Goal: Information Seeking & Learning: Learn about a topic

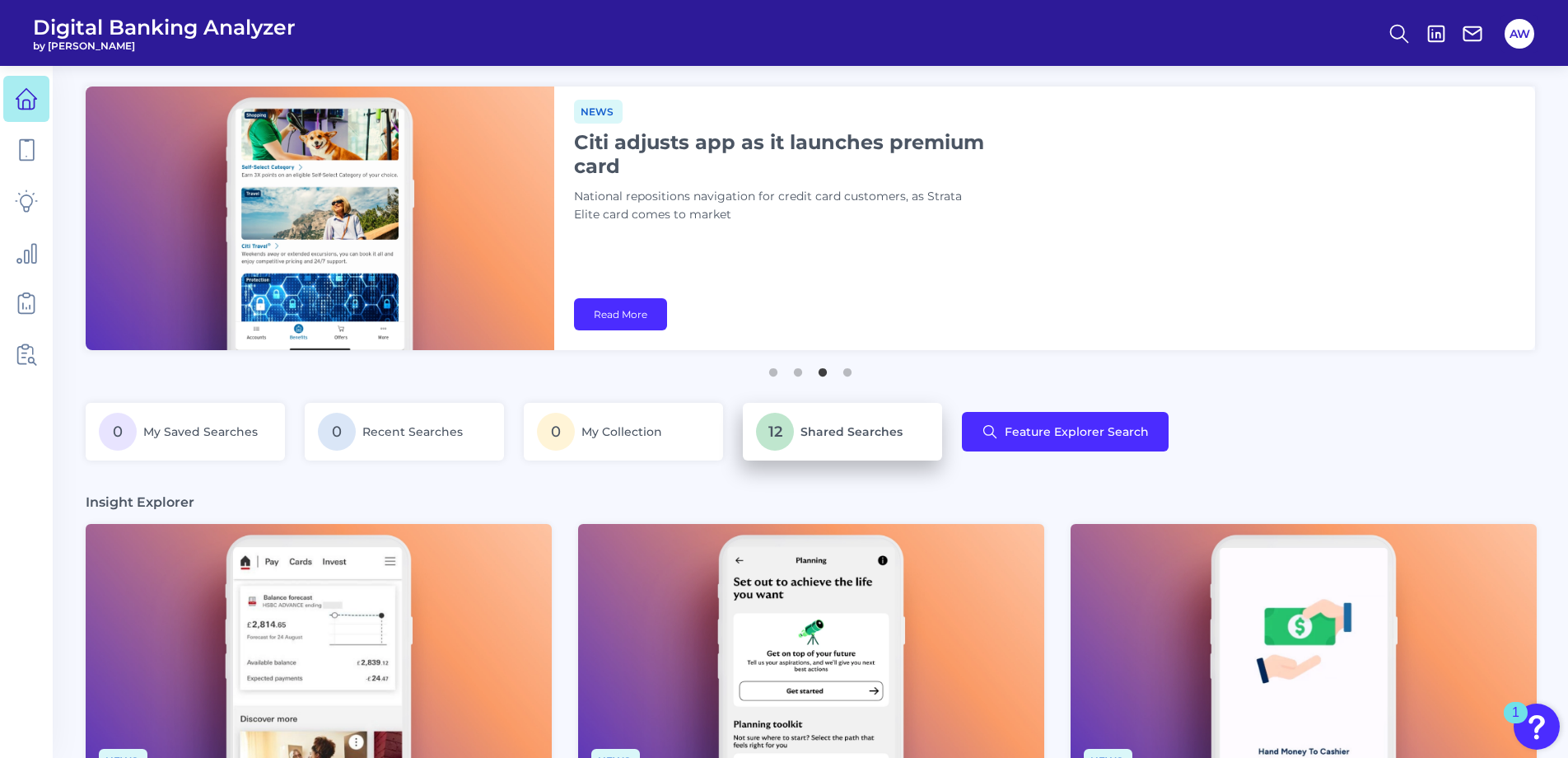
click at [872, 417] on p "12 Shared Searches" at bounding box center [843, 431] width 173 height 38
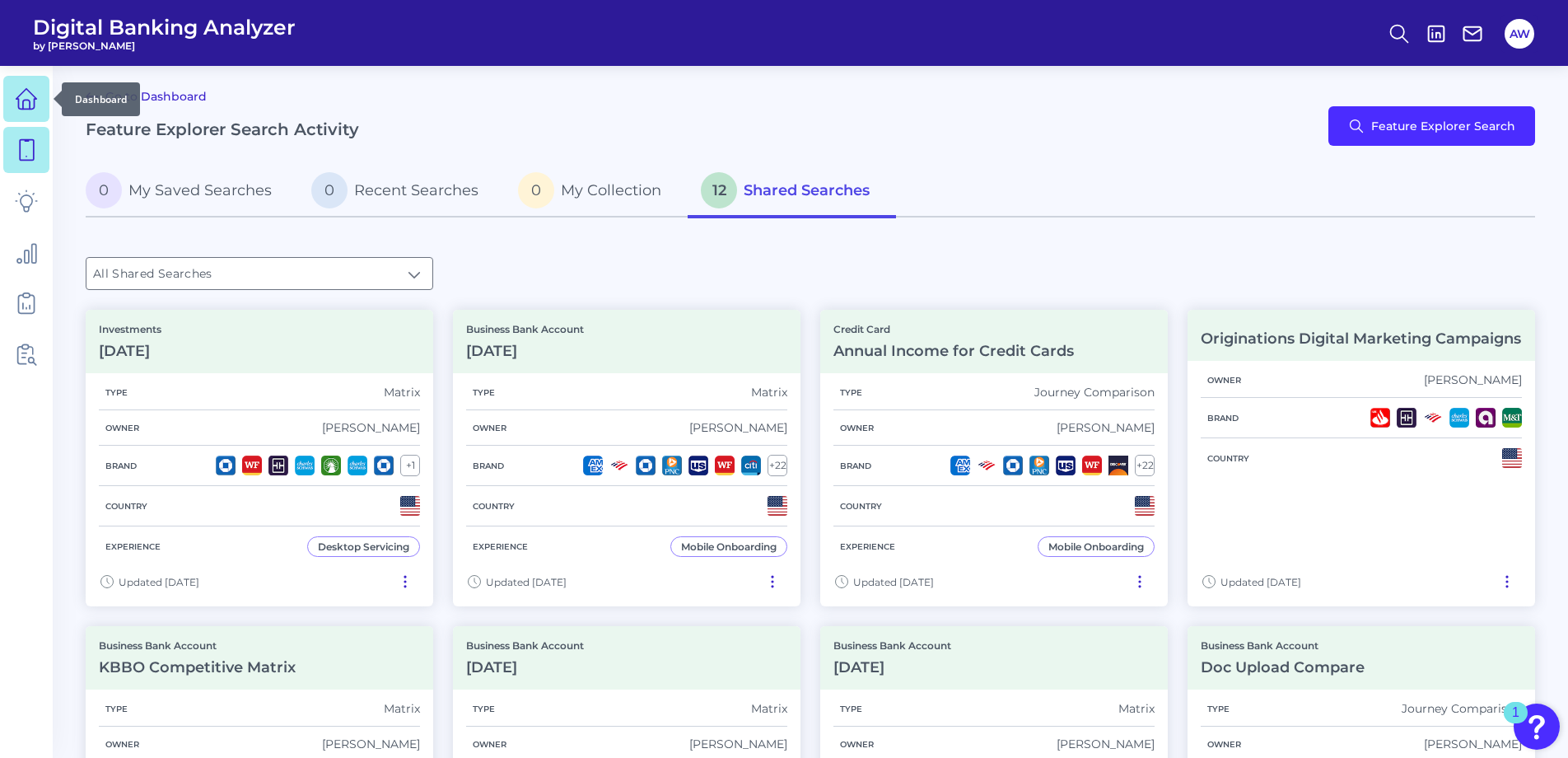
click at [4, 105] on link at bounding box center [27, 99] width 46 height 46
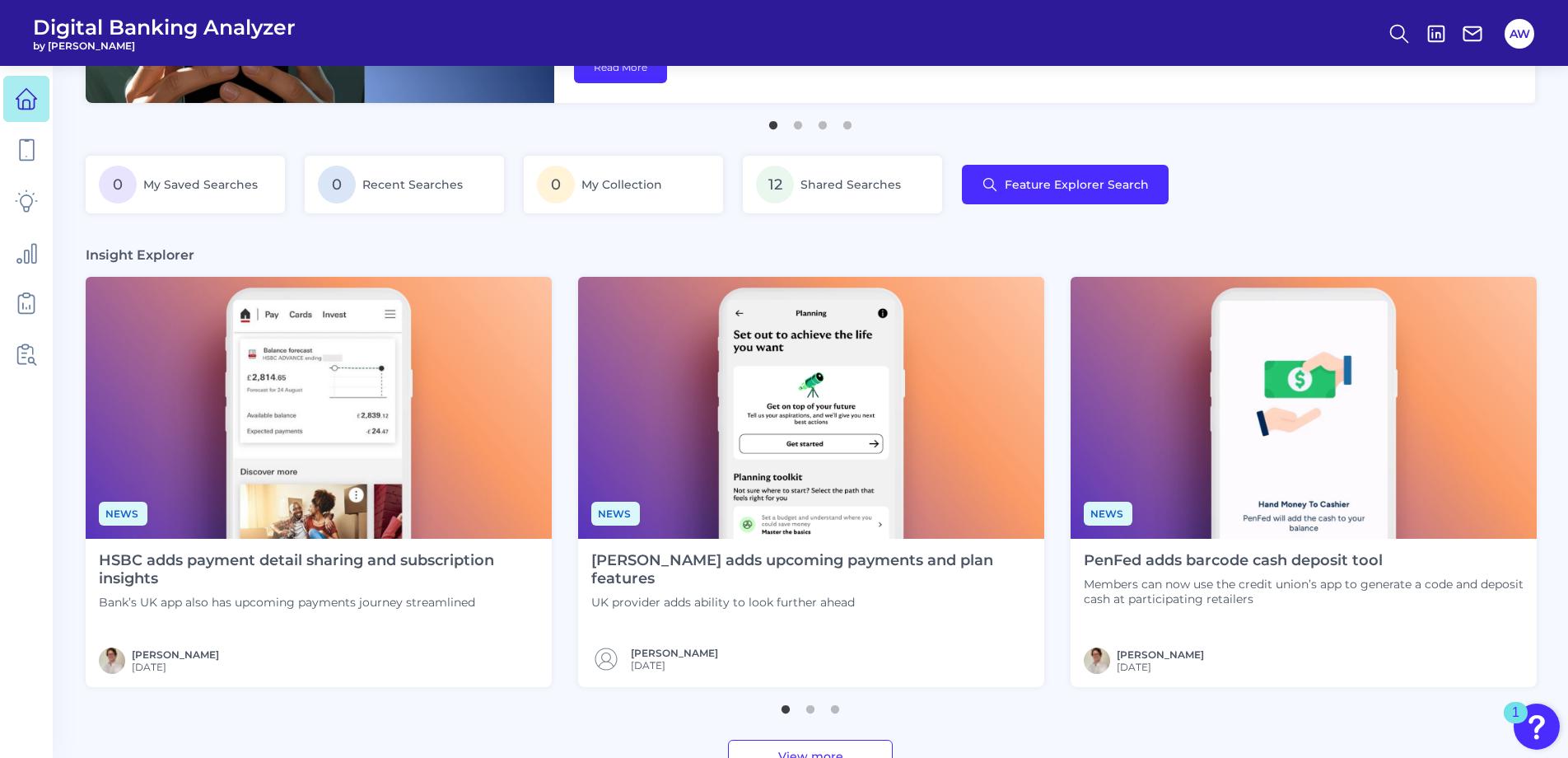
scroll to position [83, 0]
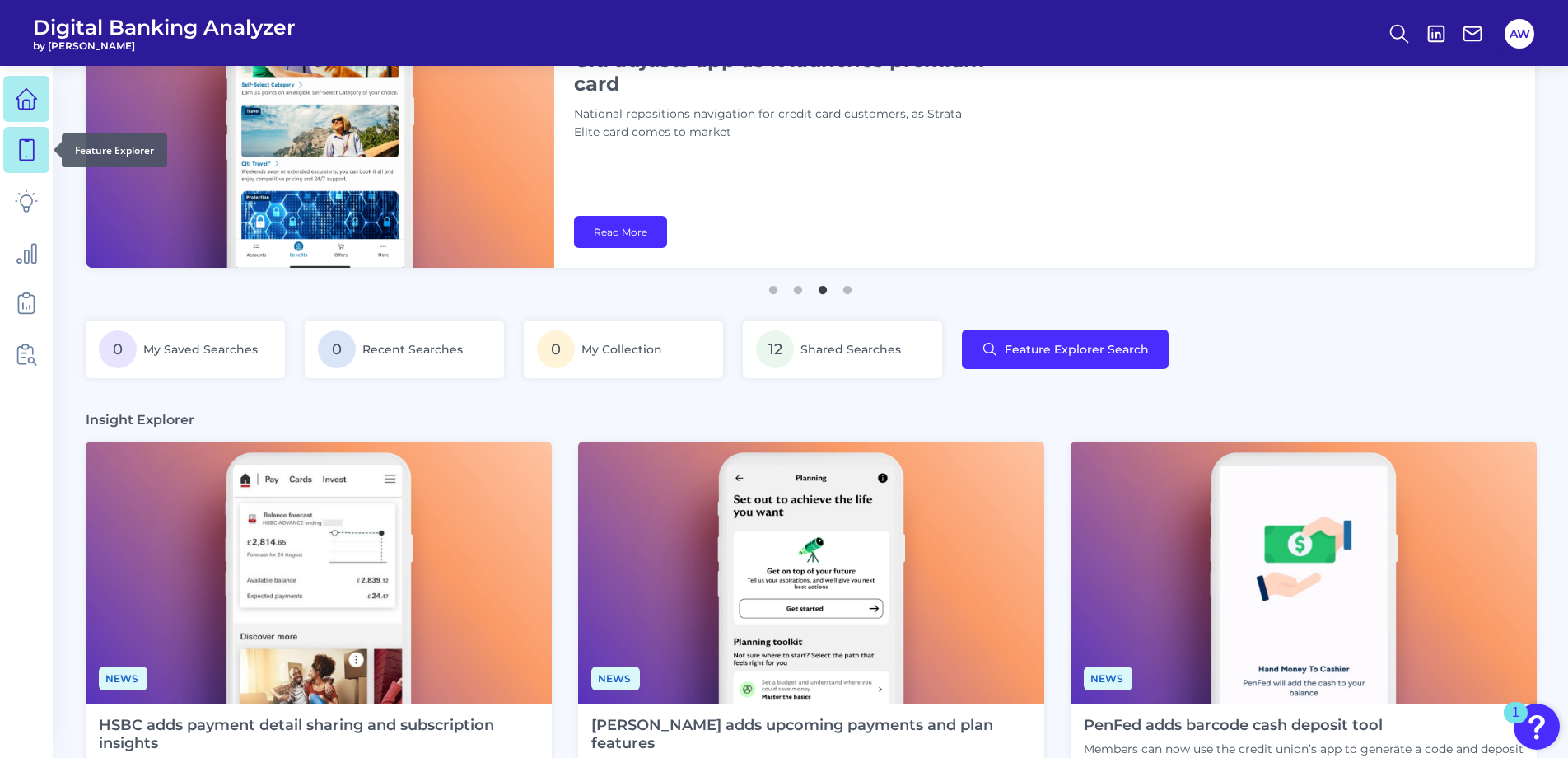
click at [18, 144] on icon at bounding box center [27, 150] width 23 height 23
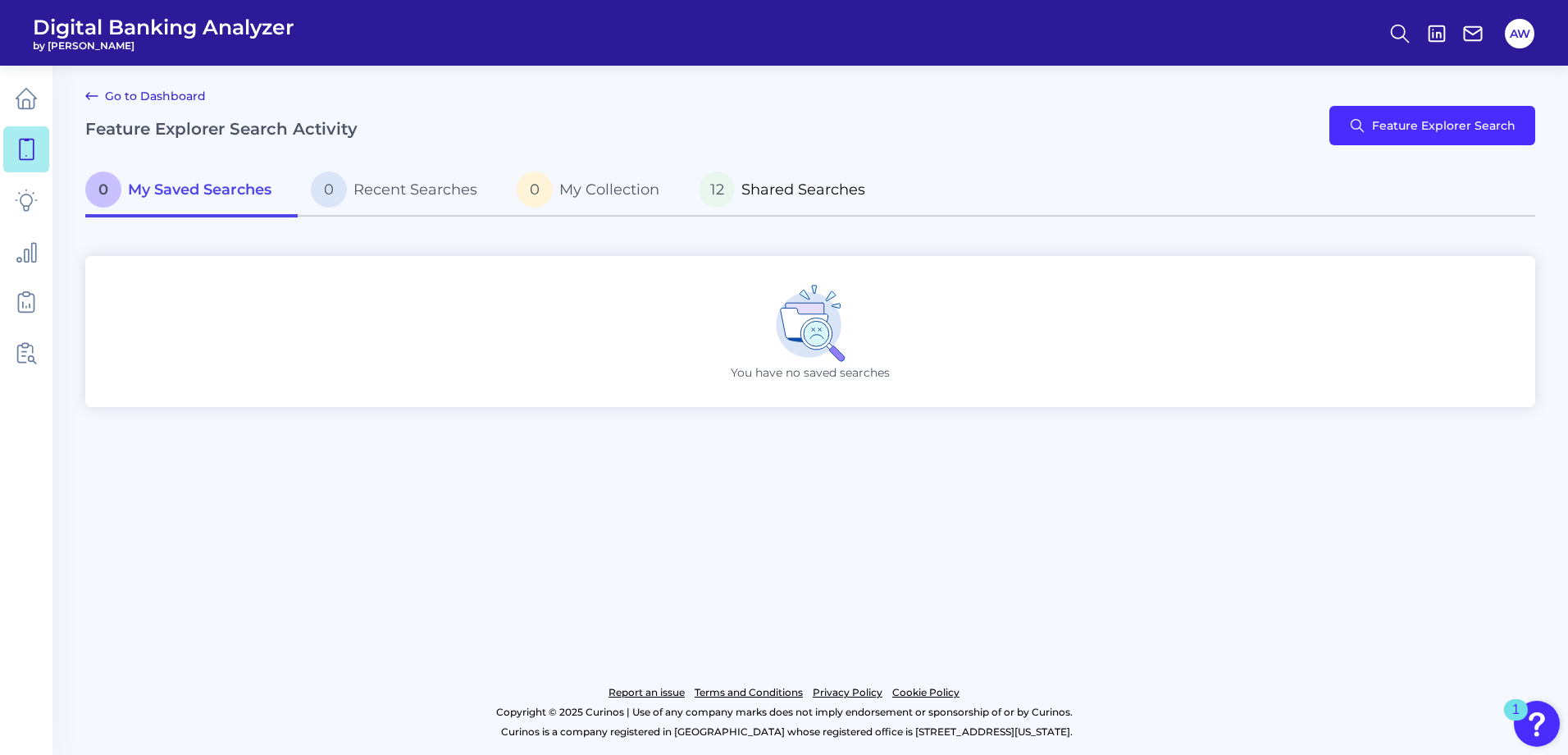
click at [745, 196] on span "Shared Searches" at bounding box center [803, 190] width 124 height 18
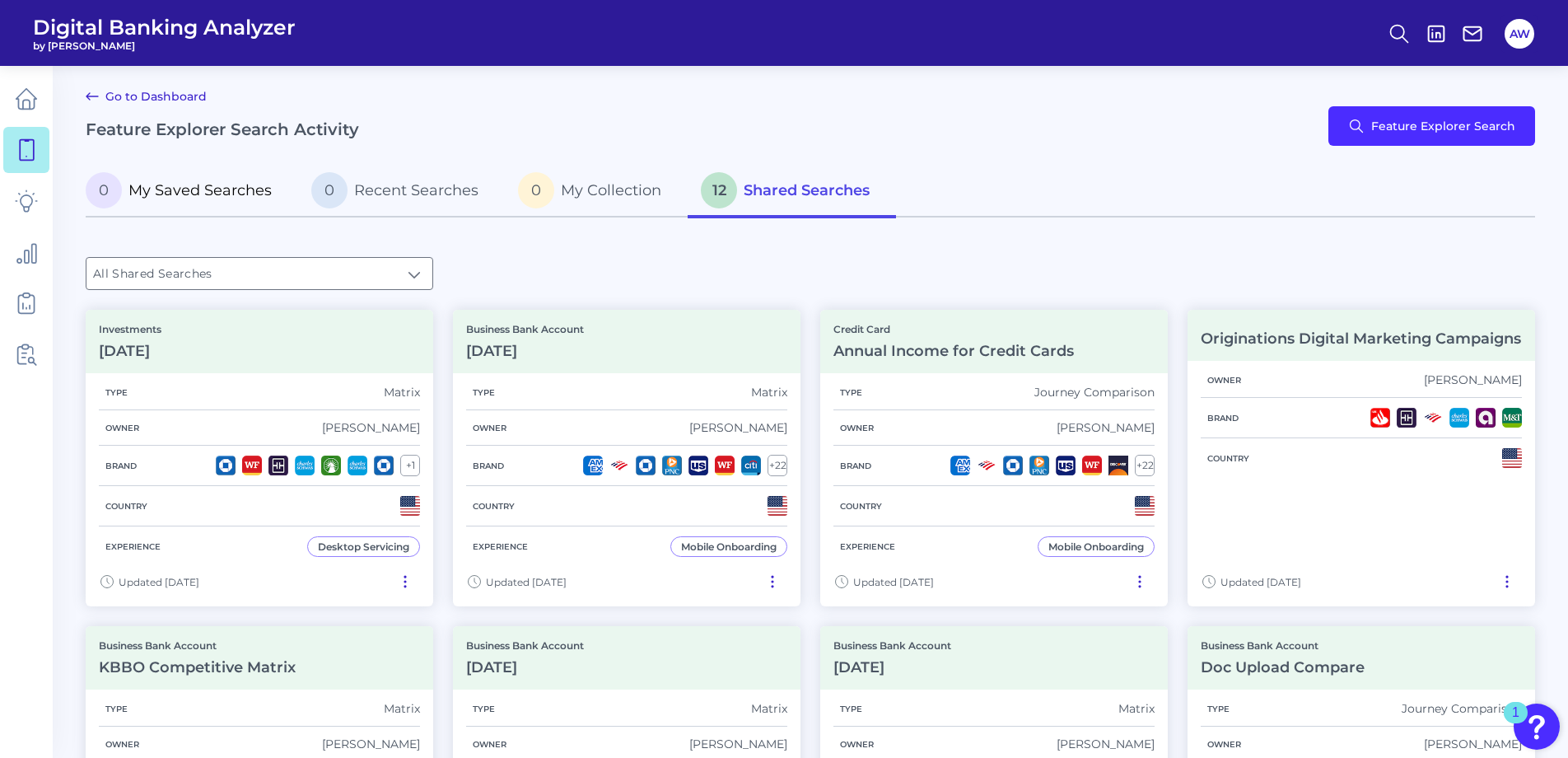
click at [213, 178] on p "0 My Saved Searches" at bounding box center [178, 190] width 186 height 36
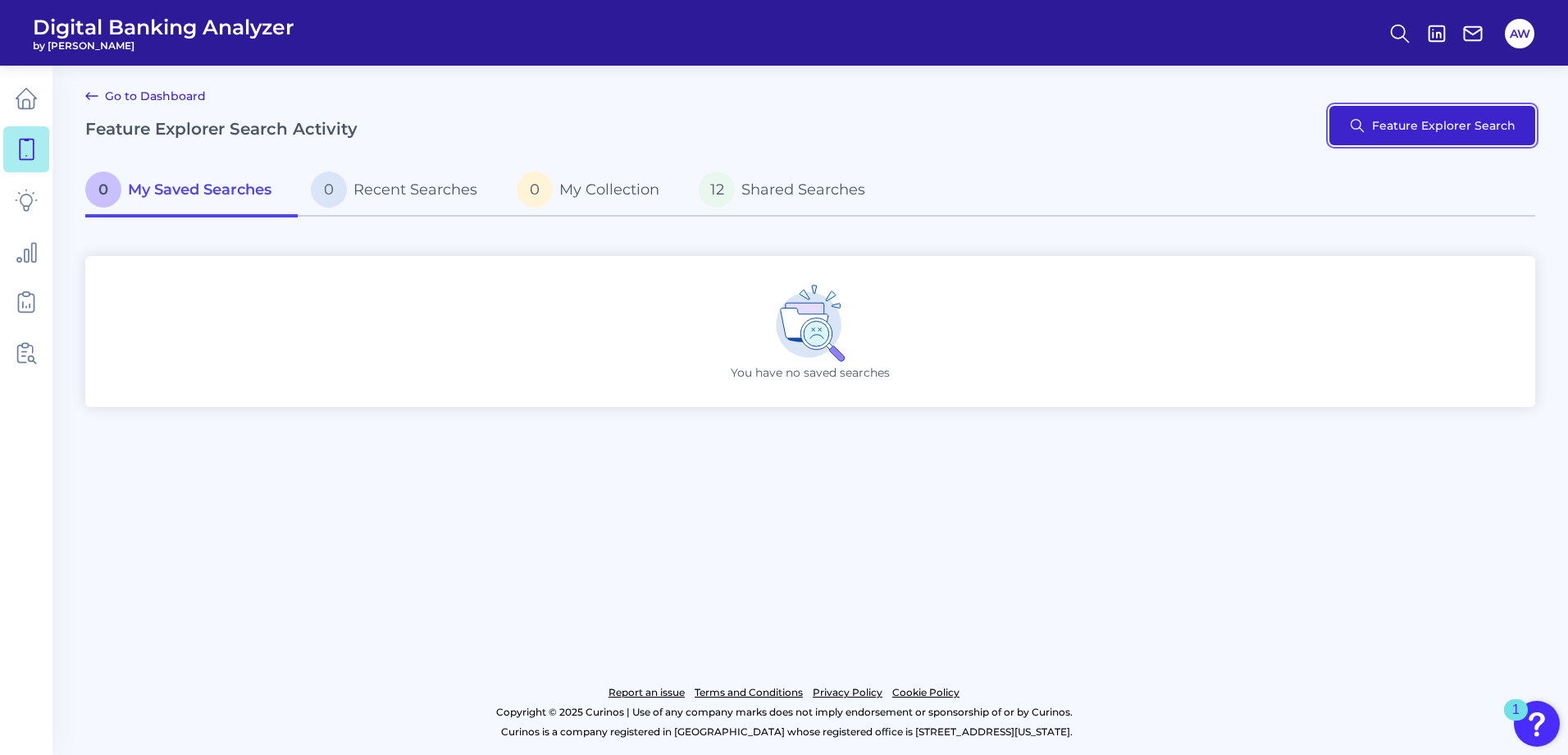
click at [1417, 138] on button "Feature Explorer Search" at bounding box center [1432, 125] width 206 height 39
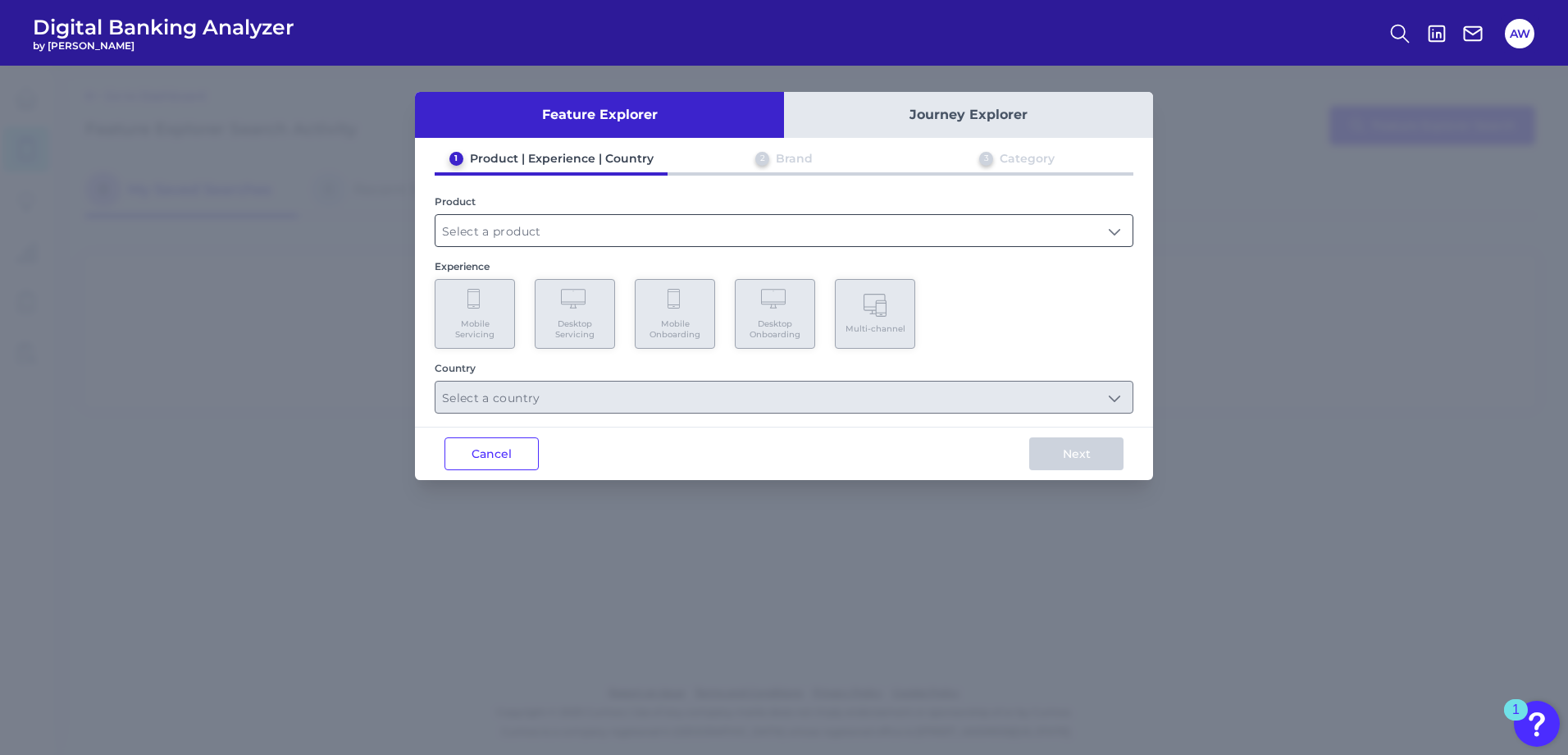
click at [1036, 224] on input "text" at bounding box center [784, 230] width 697 height 31
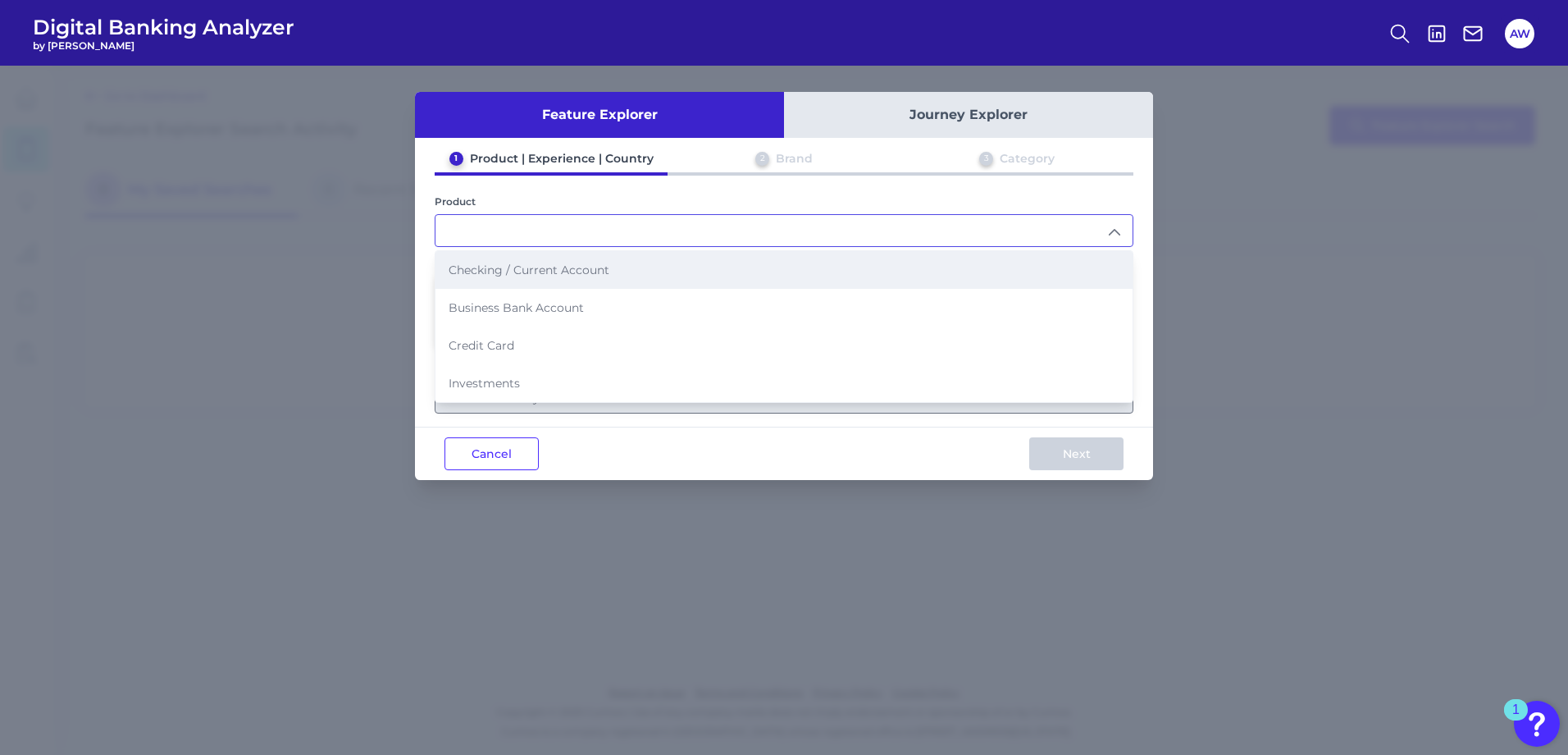
click at [781, 256] on li "Checking / Current Account" at bounding box center [784, 269] width 697 height 38
type input "Checking / Current Account"
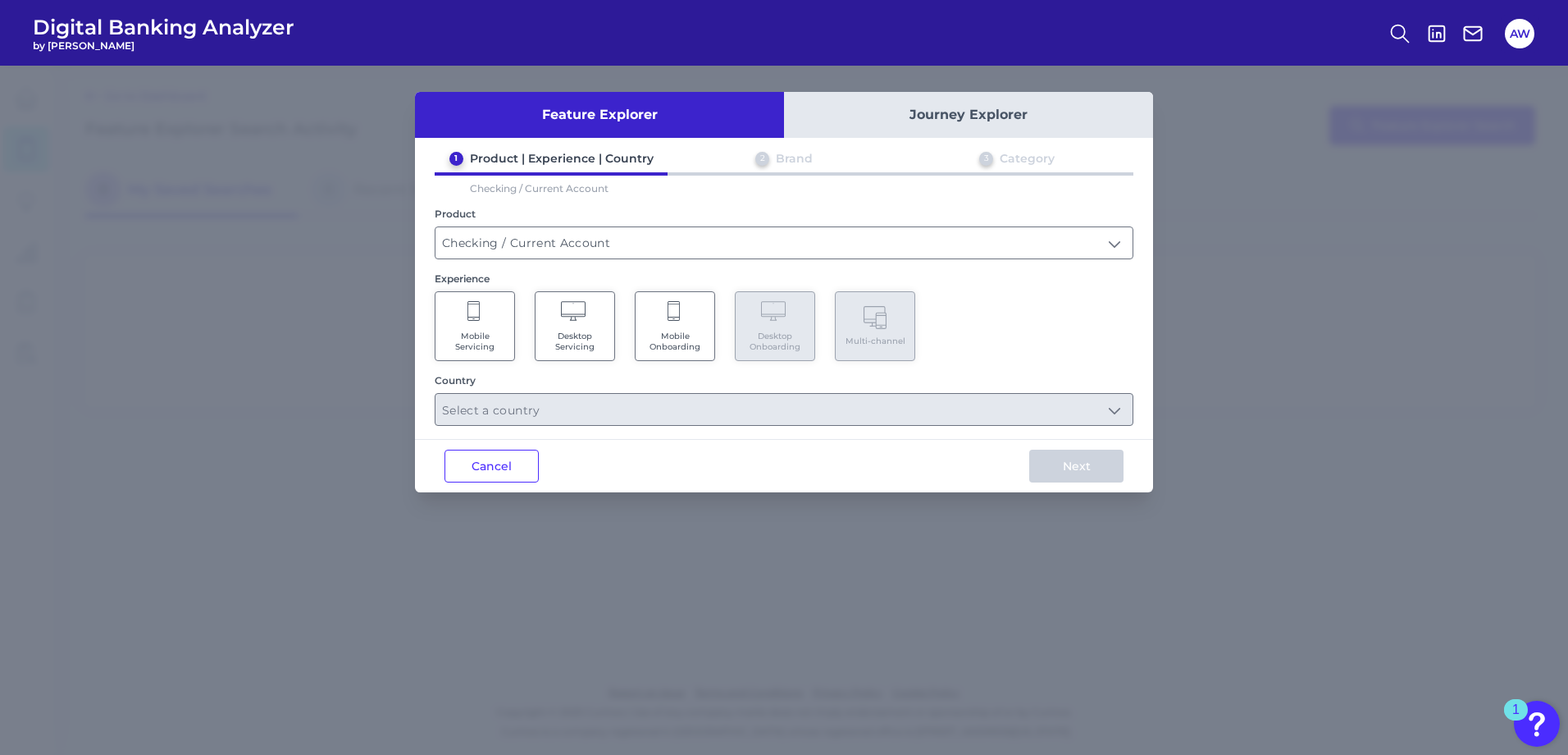
click at [486, 308] on Servicing "Mobile Servicing" at bounding box center [475, 326] width 81 height 70
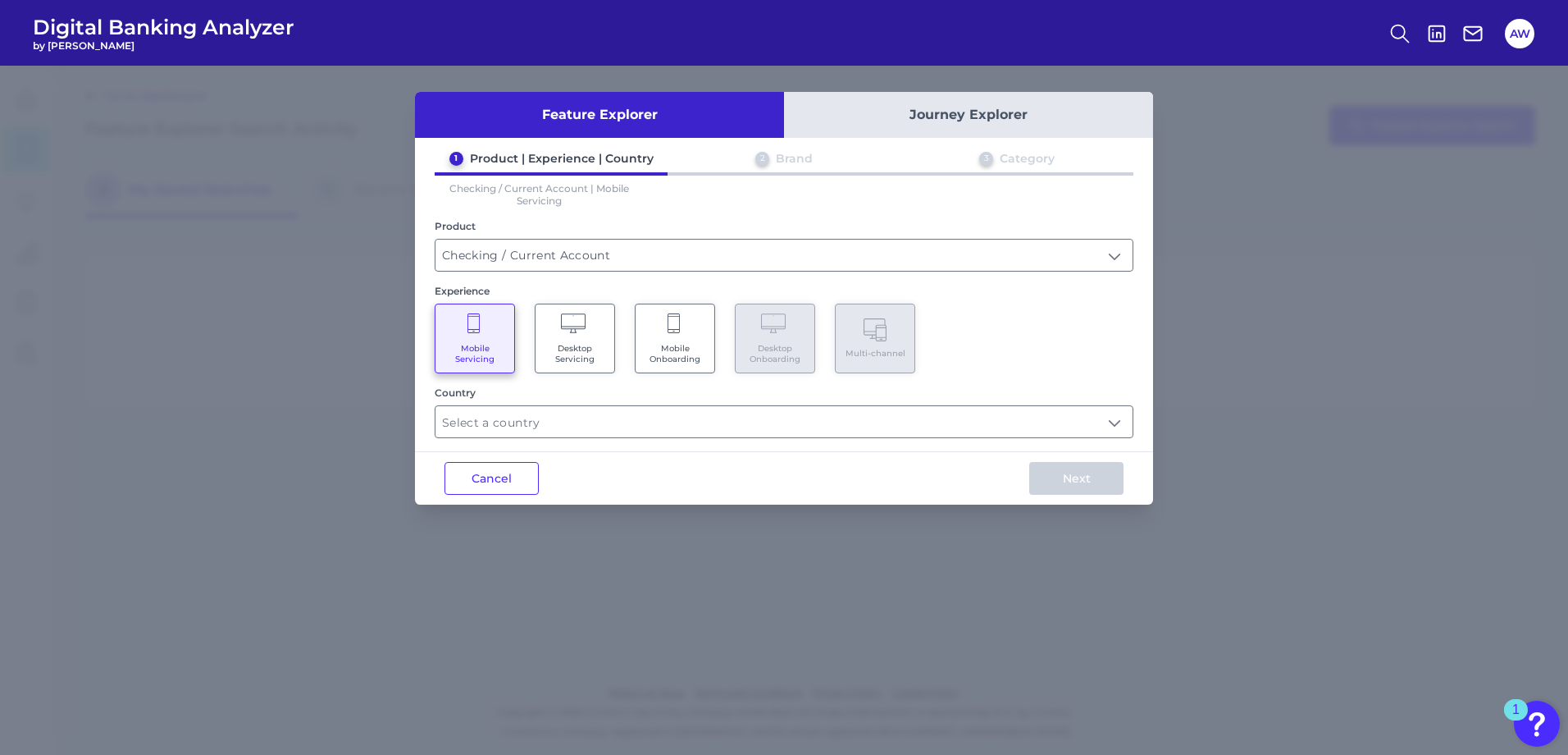
click at [578, 317] on icon at bounding box center [575, 325] width 28 height 23
click at [659, 341] on Onboarding "Mobile Onboarding" at bounding box center [674, 338] width 81 height 70
click at [490, 322] on Servicing "Mobile Servicing" at bounding box center [475, 338] width 81 height 70
click at [582, 418] on input "text" at bounding box center [784, 421] width 697 height 31
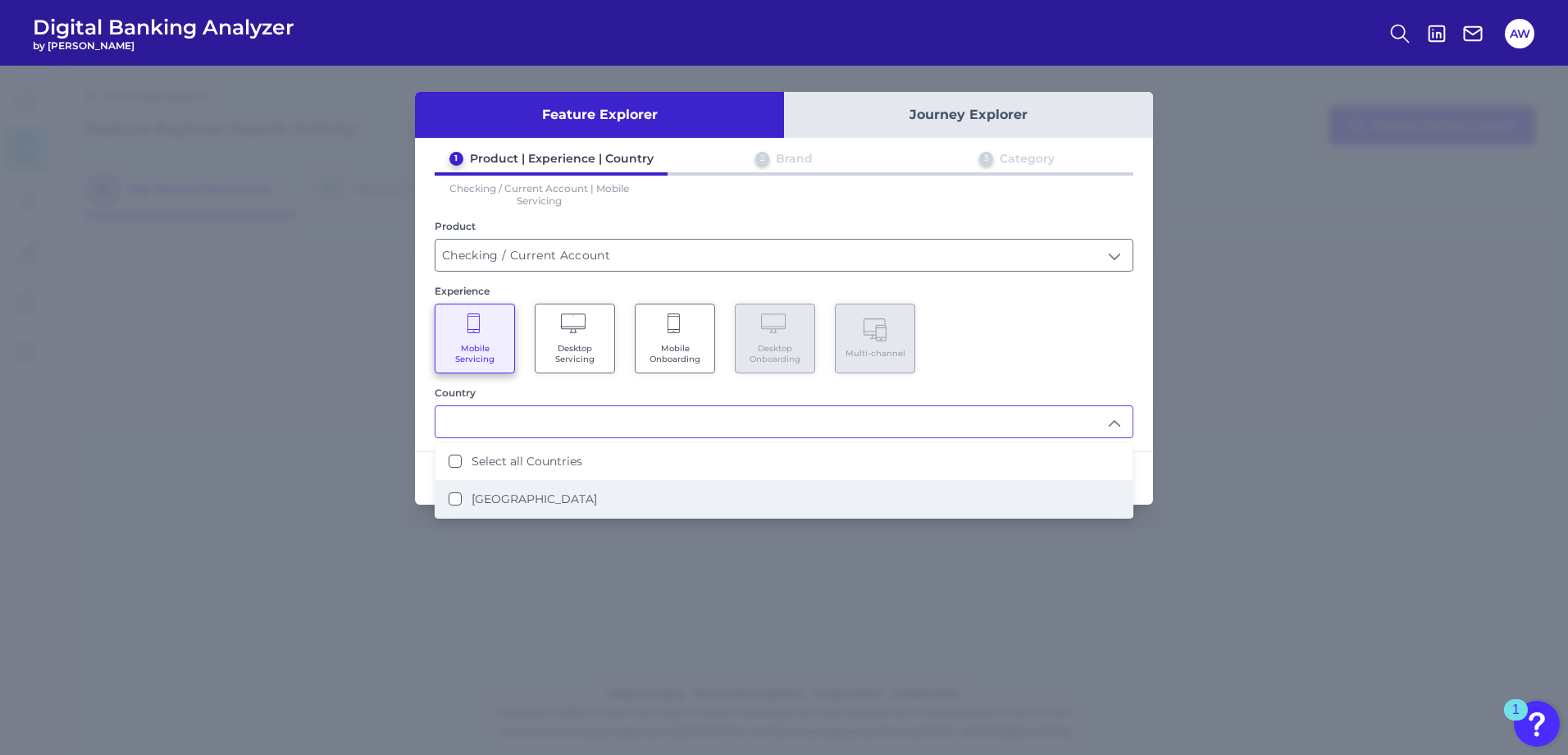
click at [454, 497] on States "[GEOGRAPHIC_DATA]" at bounding box center [454, 498] width 13 height 13
type input "Select all Countries"
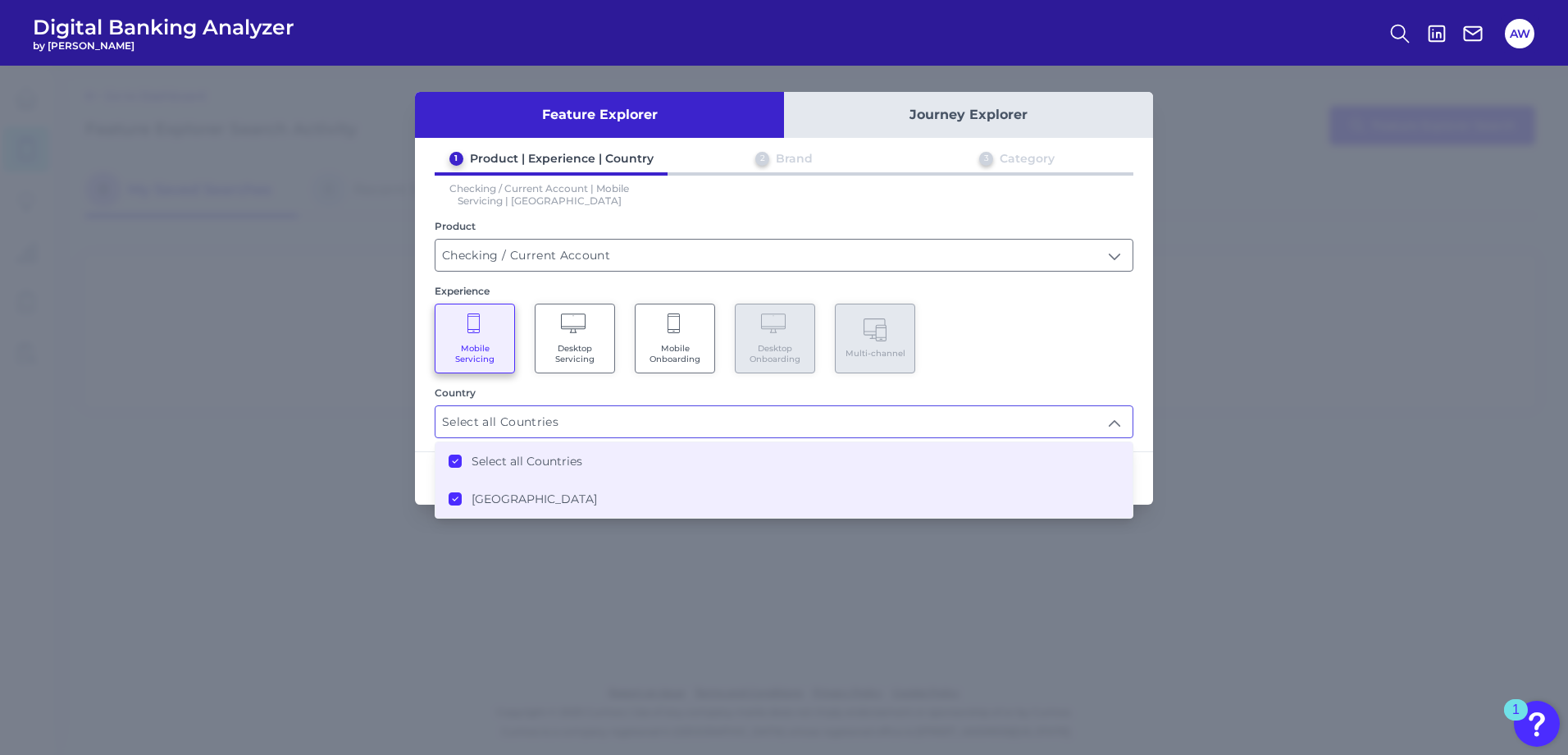
click at [1041, 370] on div "Mobile Servicing Desktop Servicing Mobile Onboarding Desktop Onboarding Multi-c…" at bounding box center [784, 338] width 699 height 70
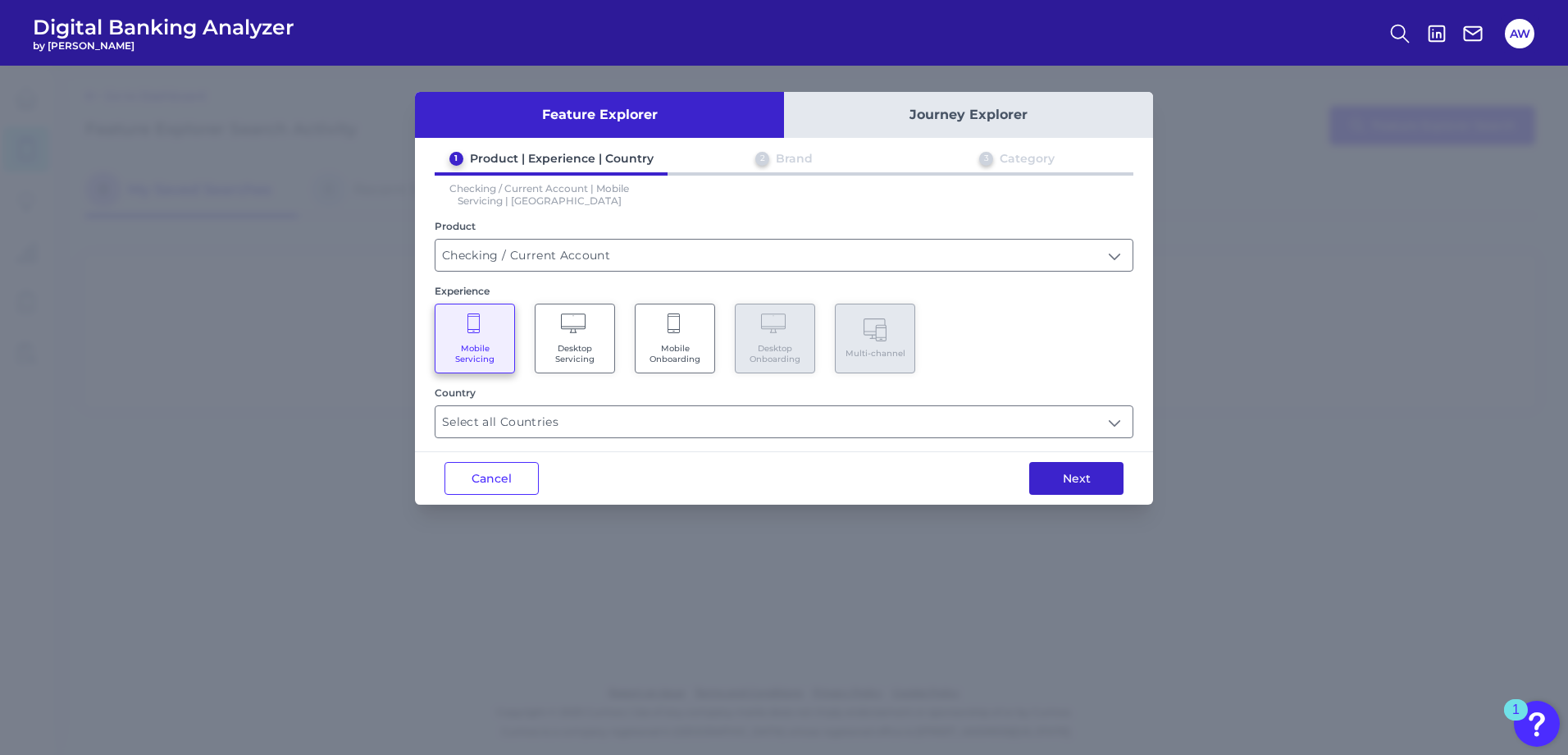
click at [1081, 480] on button "Next" at bounding box center [1076, 478] width 94 height 33
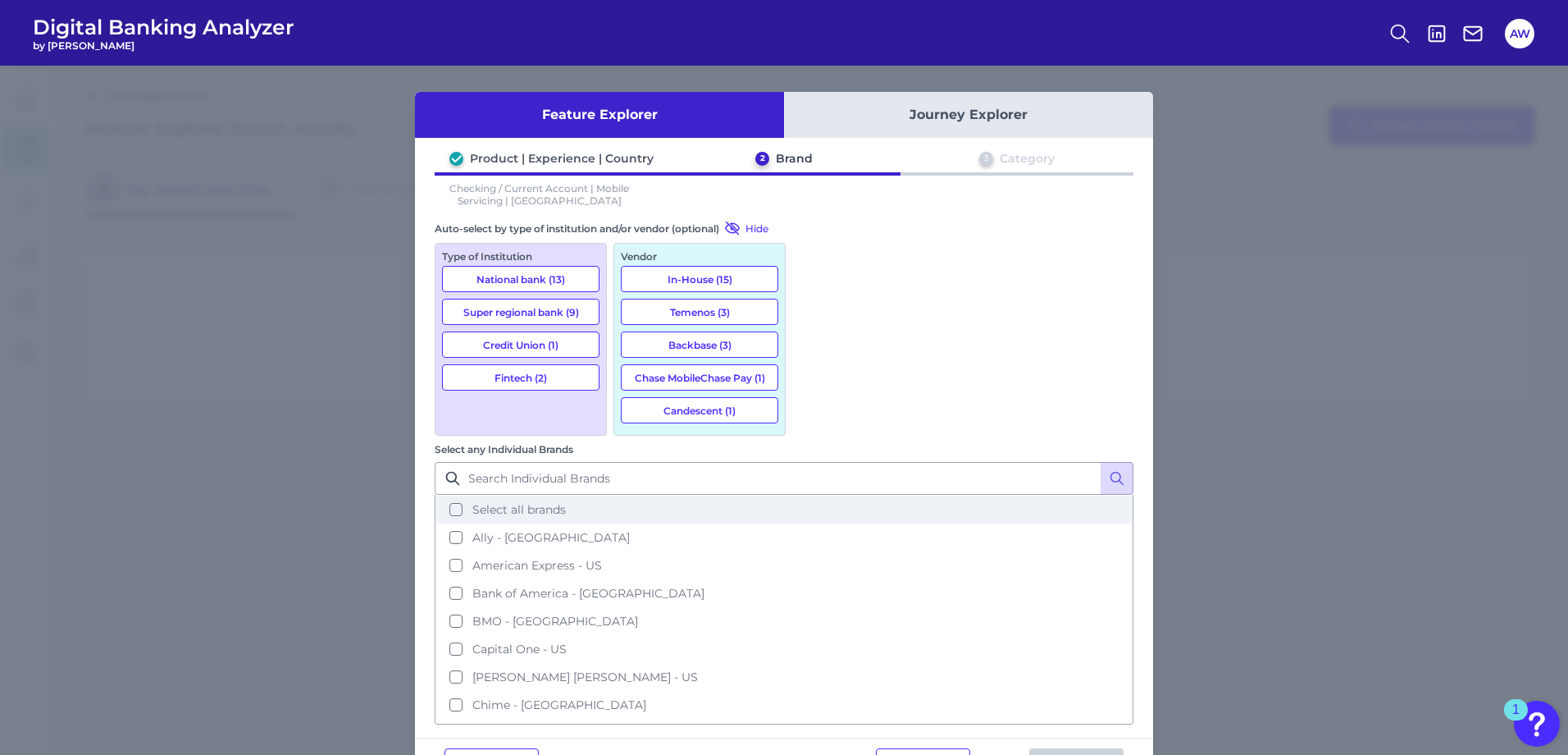
click at [811, 495] on button "Select all brands" at bounding box center [783, 509] width 695 height 27
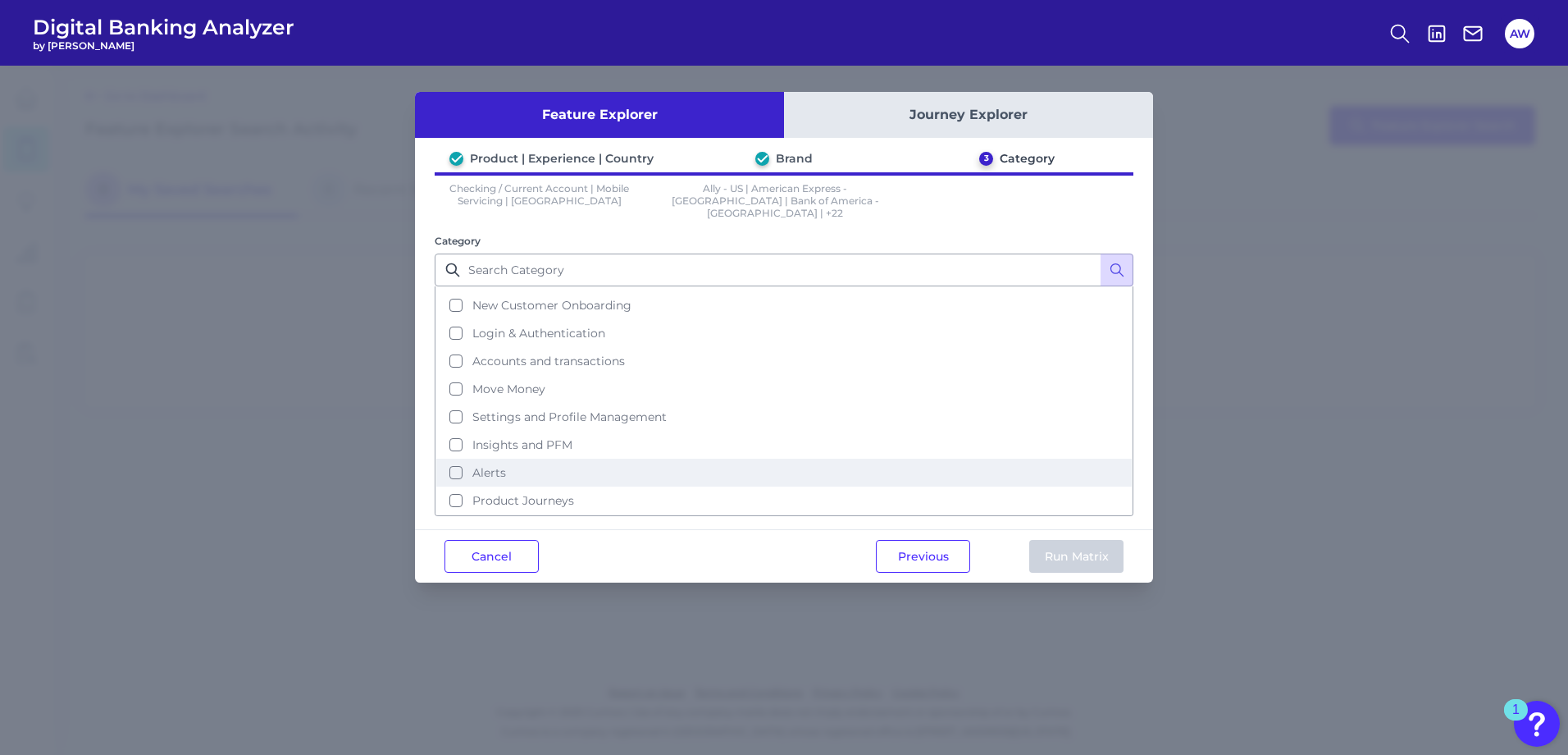
scroll to position [80, 0]
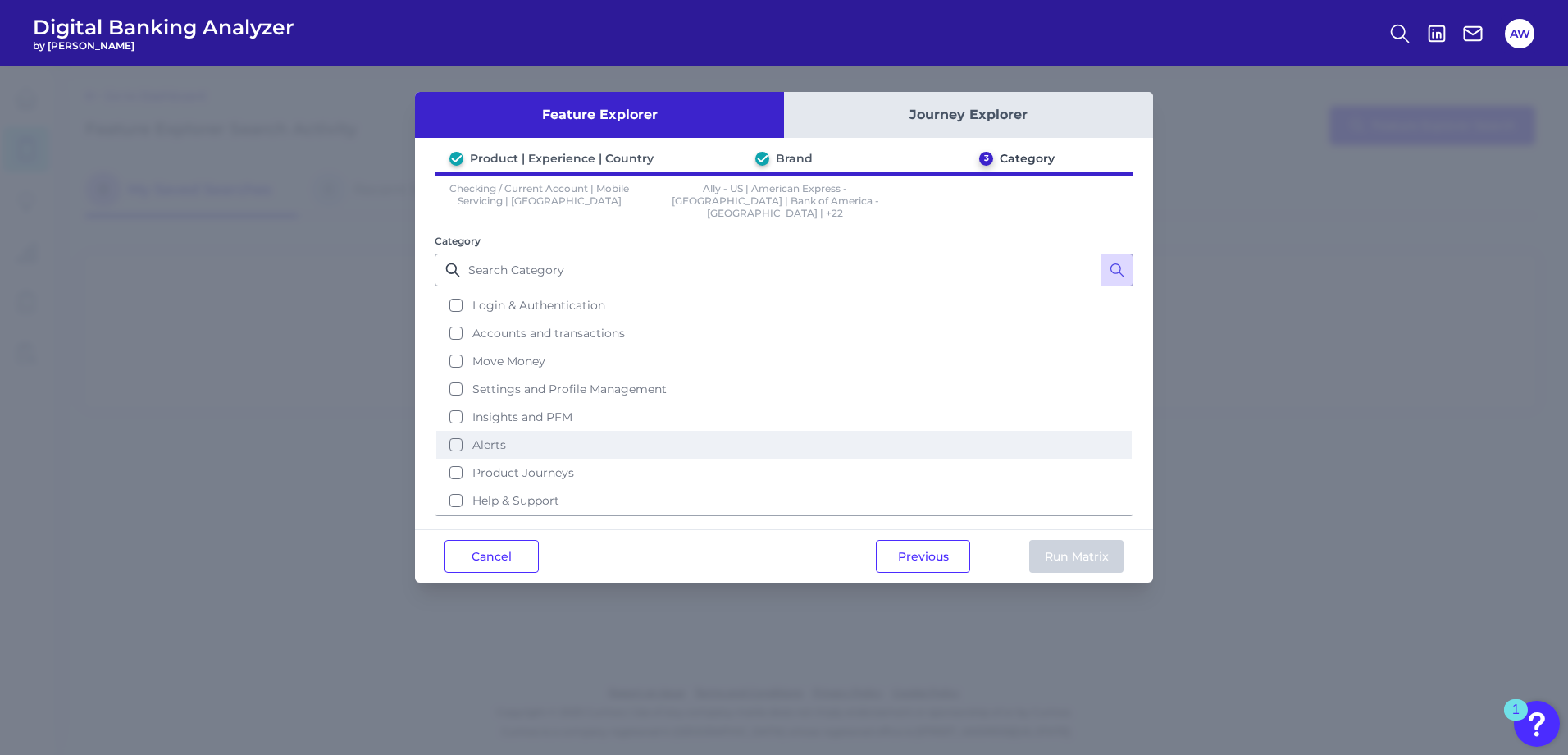
click at [462, 431] on button "Alerts" at bounding box center [783, 444] width 695 height 27
click at [1051, 541] on button "Run Matrix" at bounding box center [1076, 556] width 94 height 33
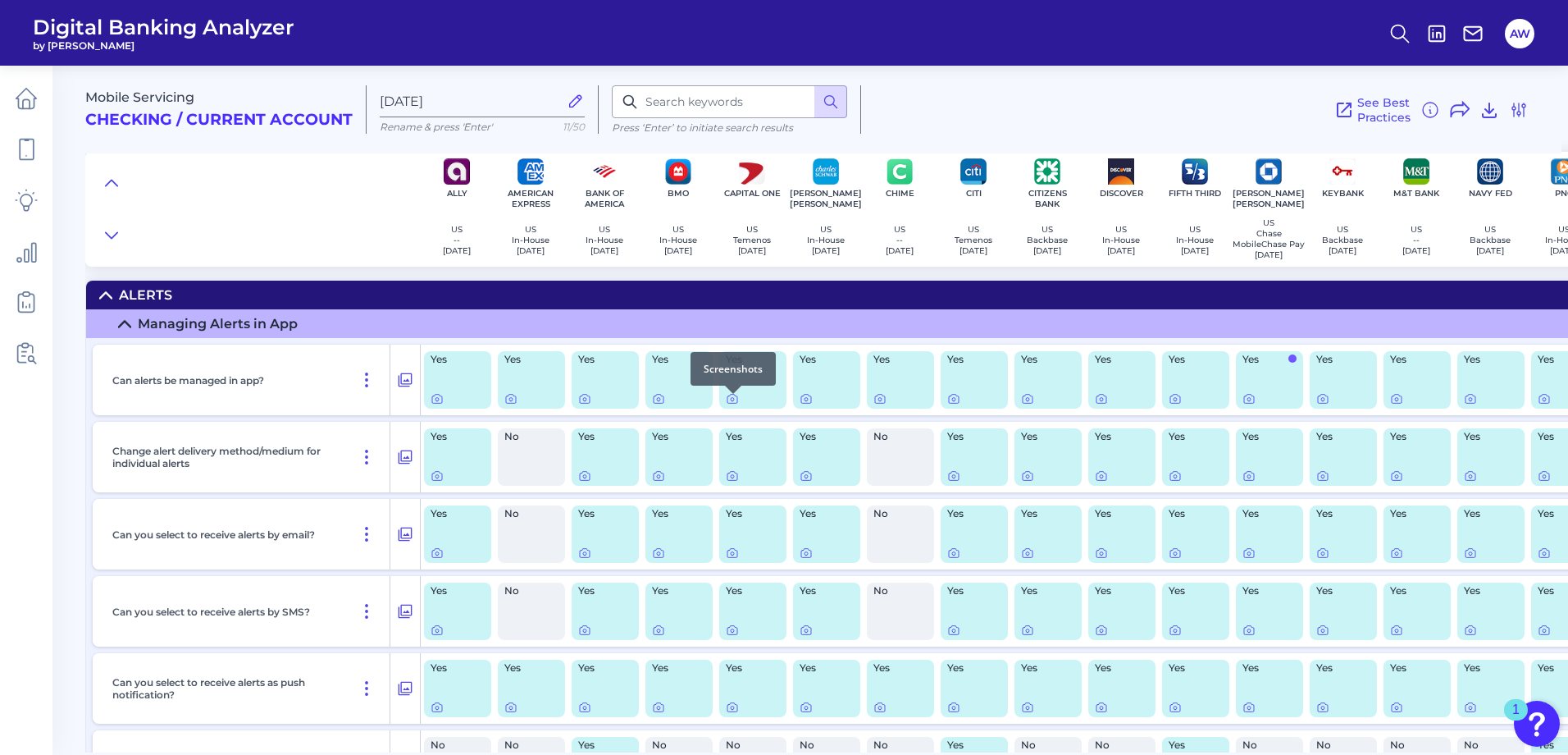
click at [734, 400] on div at bounding box center [733, 393] width 17 height 17
click at [732, 405] on icon at bounding box center [732, 398] width 13 height 13
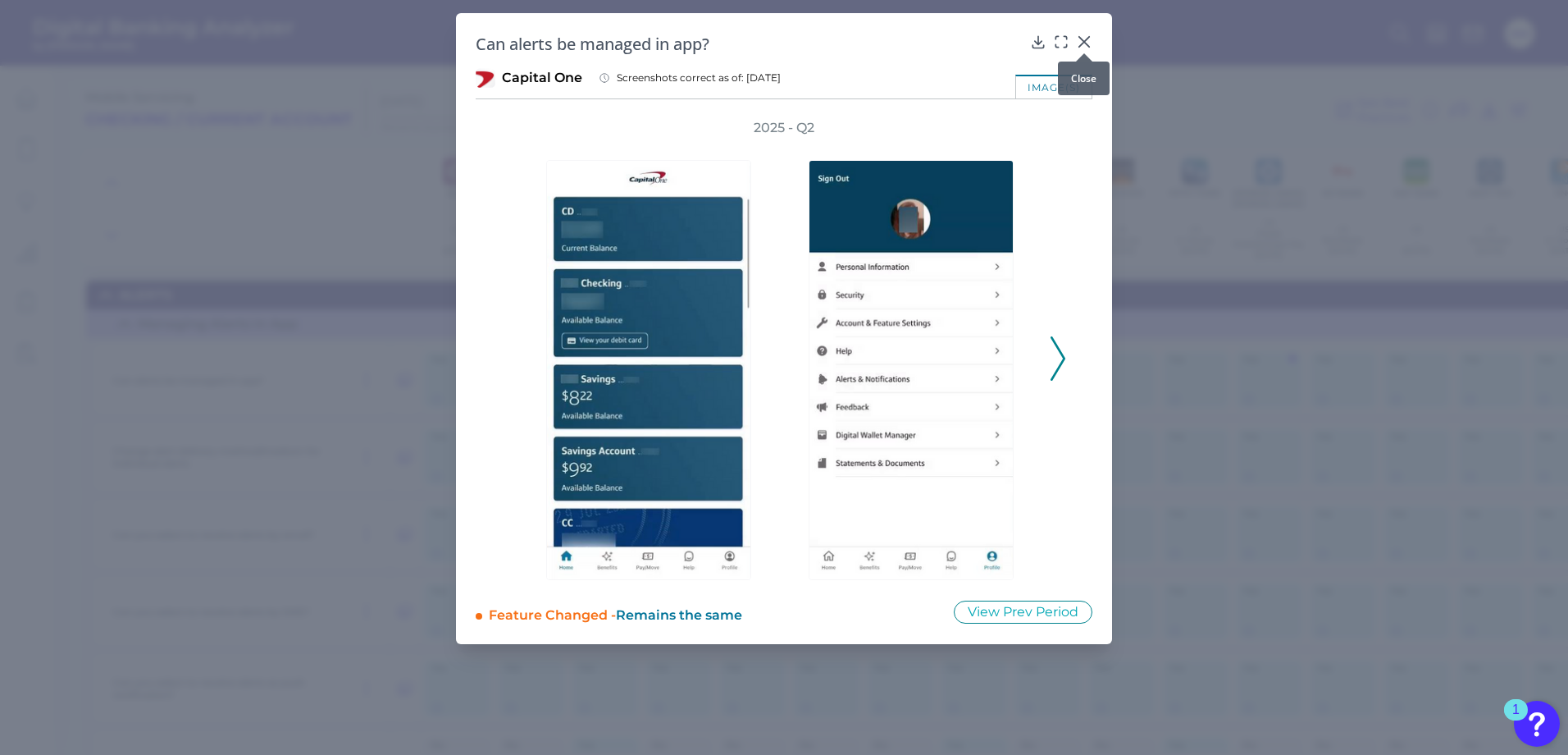
click at [1088, 38] on icon at bounding box center [1083, 42] width 17 height 17
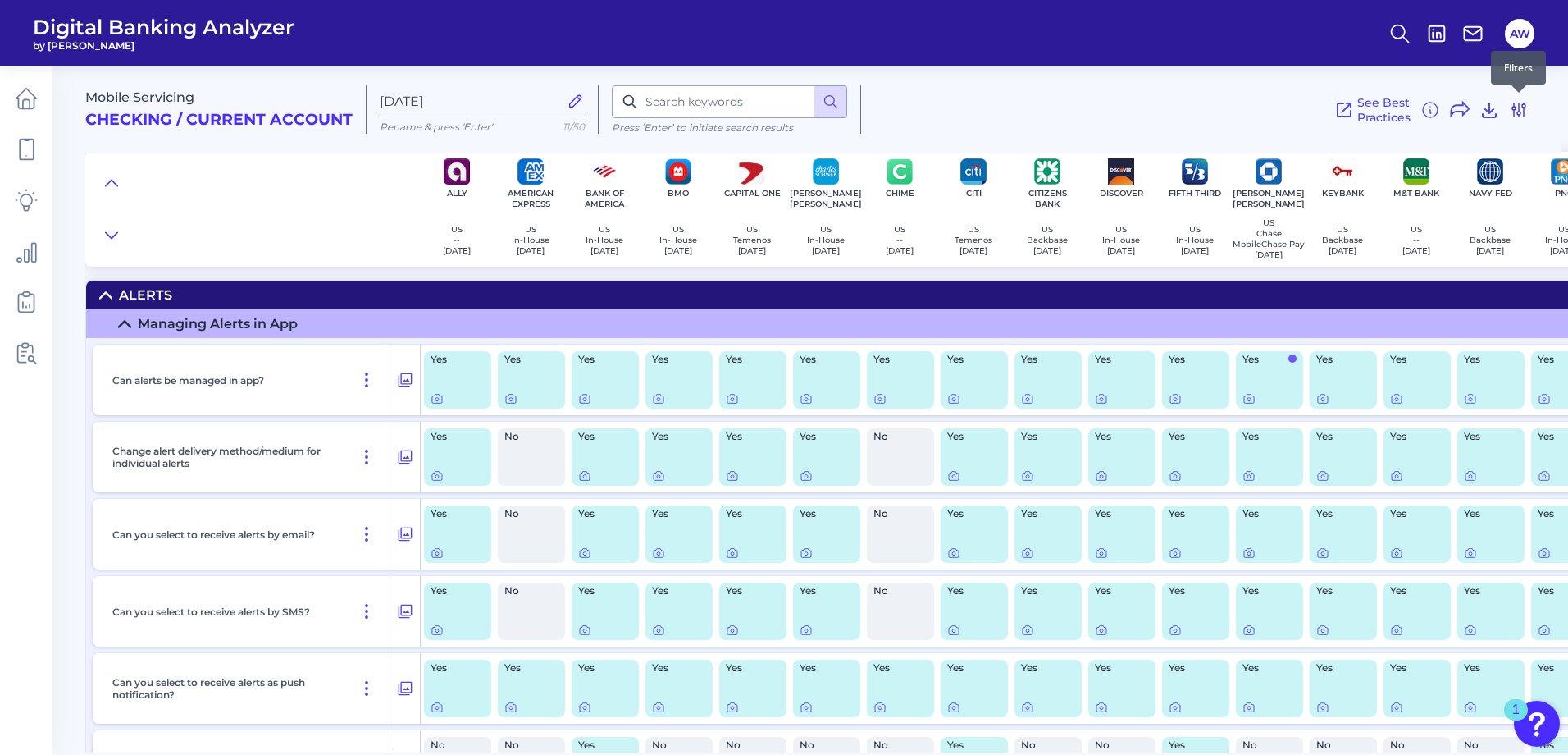
click at [1514, 116] on icon at bounding box center [1518, 110] width 13 height 13
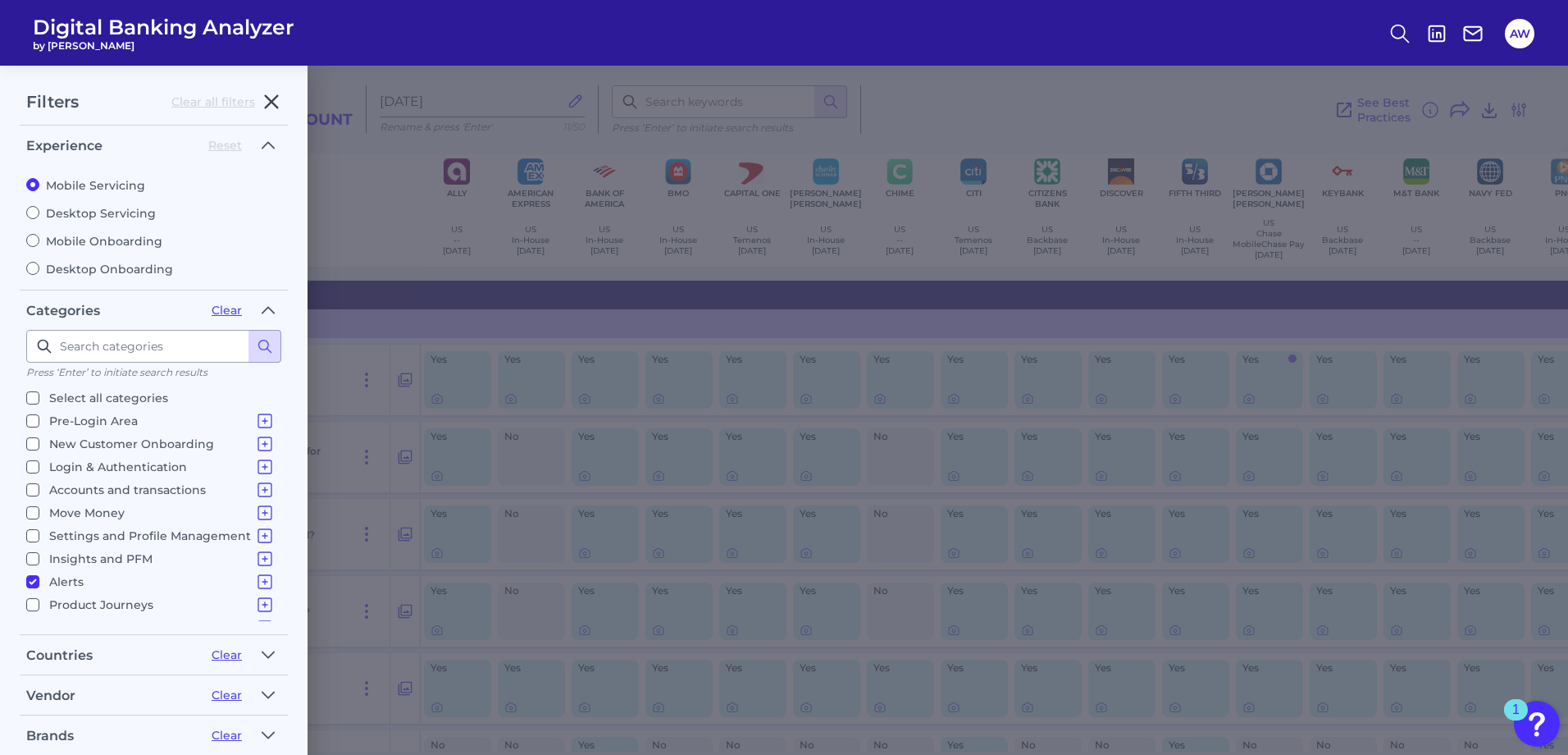
click at [271, 103] on icon "button" at bounding box center [272, 102] width 12 height 12
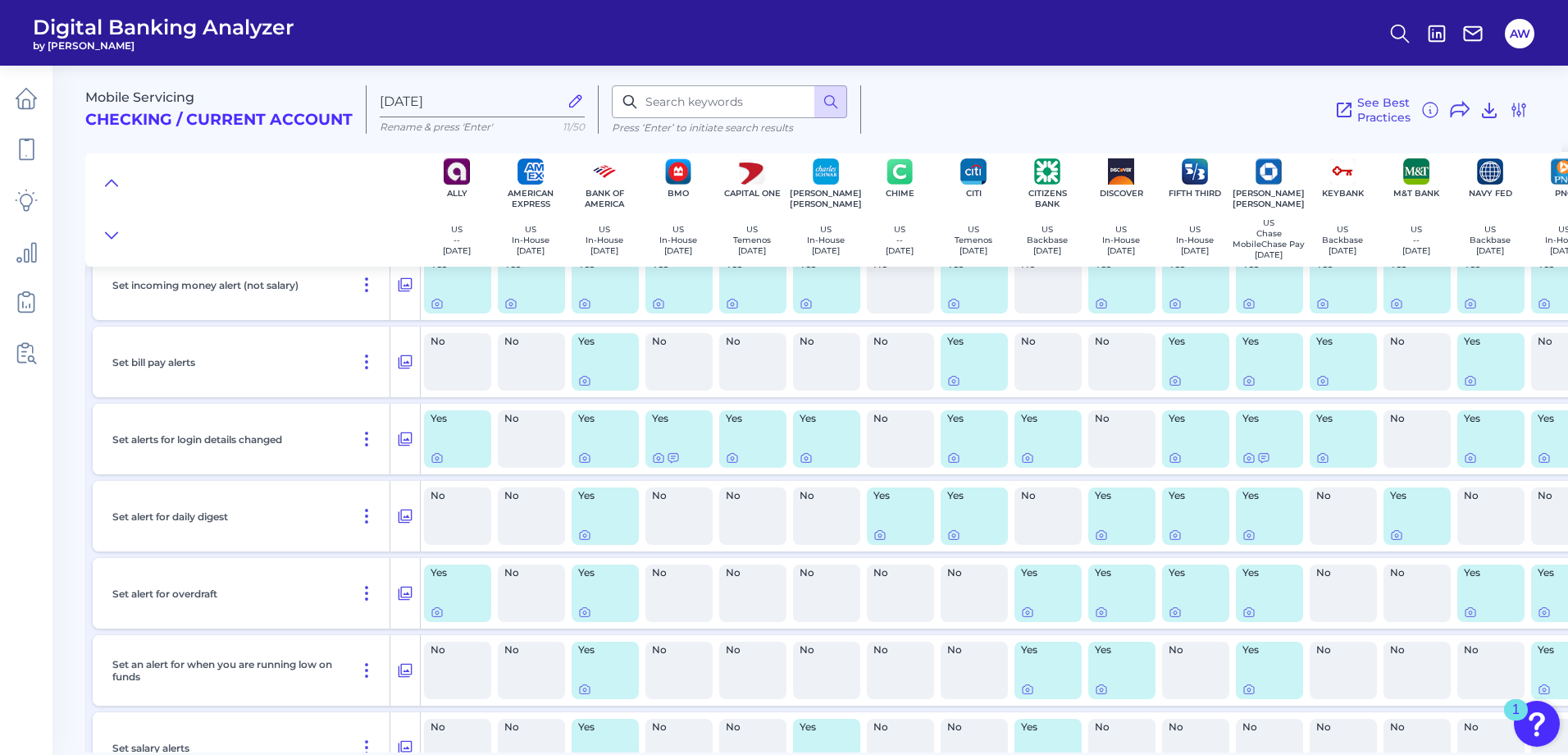
scroll to position [441, 0]
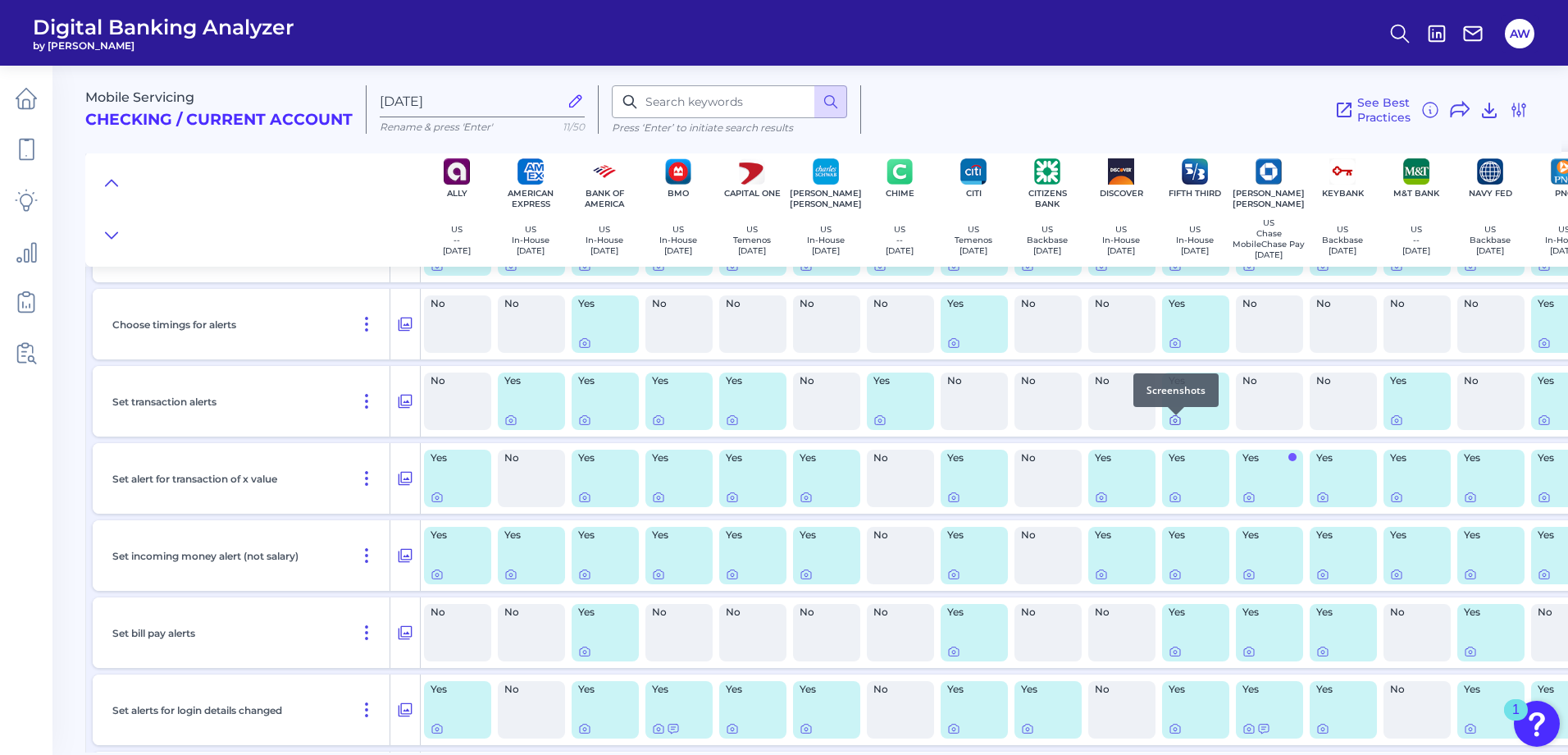
click at [1176, 425] on icon at bounding box center [1175, 420] width 13 height 13
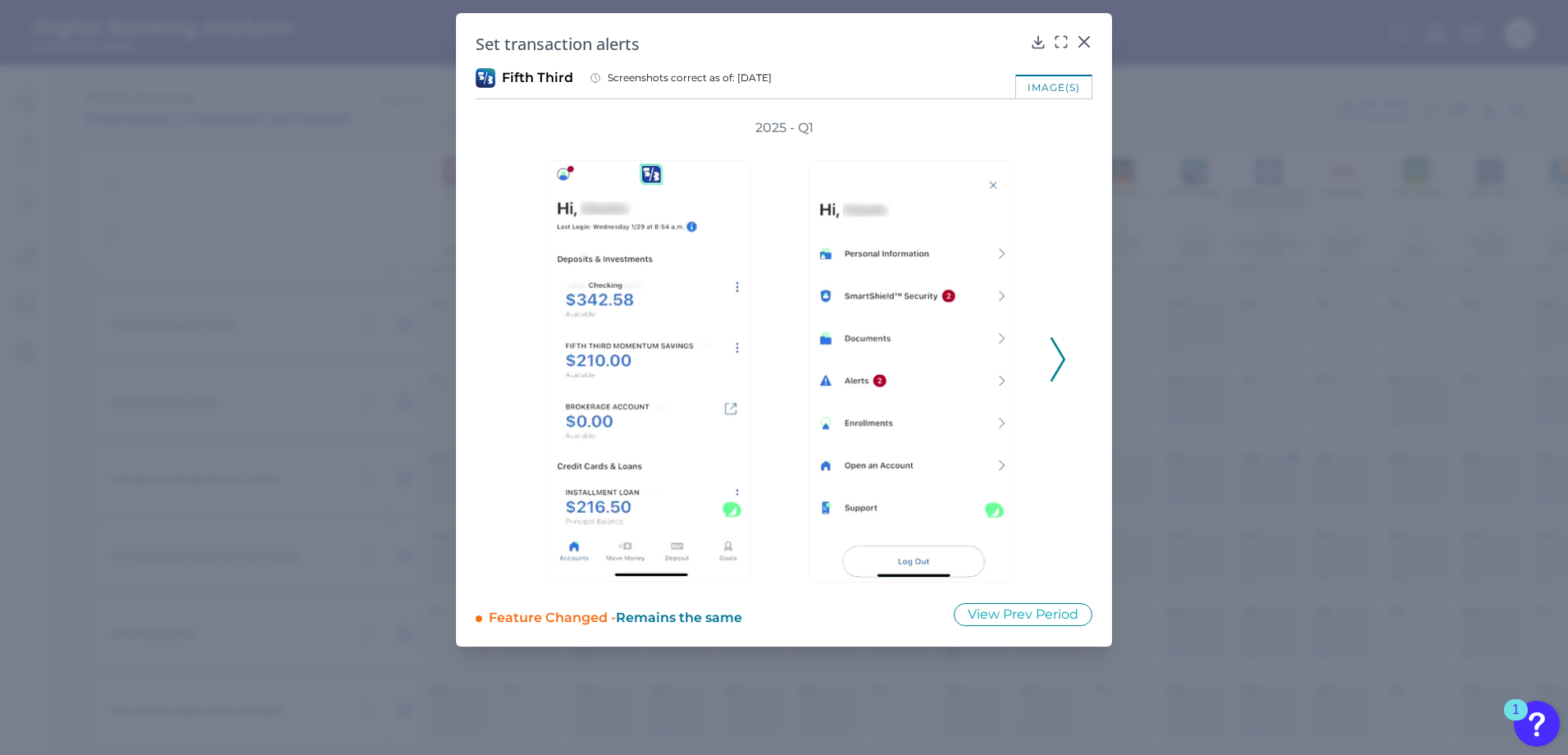
click at [1093, 43] on div "Set transaction alerts Fifth Third Screenshots correct as of: [DATE] image(s) 2…" at bounding box center [784, 330] width 656 height 634
click at [1090, 43] on icon at bounding box center [1083, 42] width 17 height 17
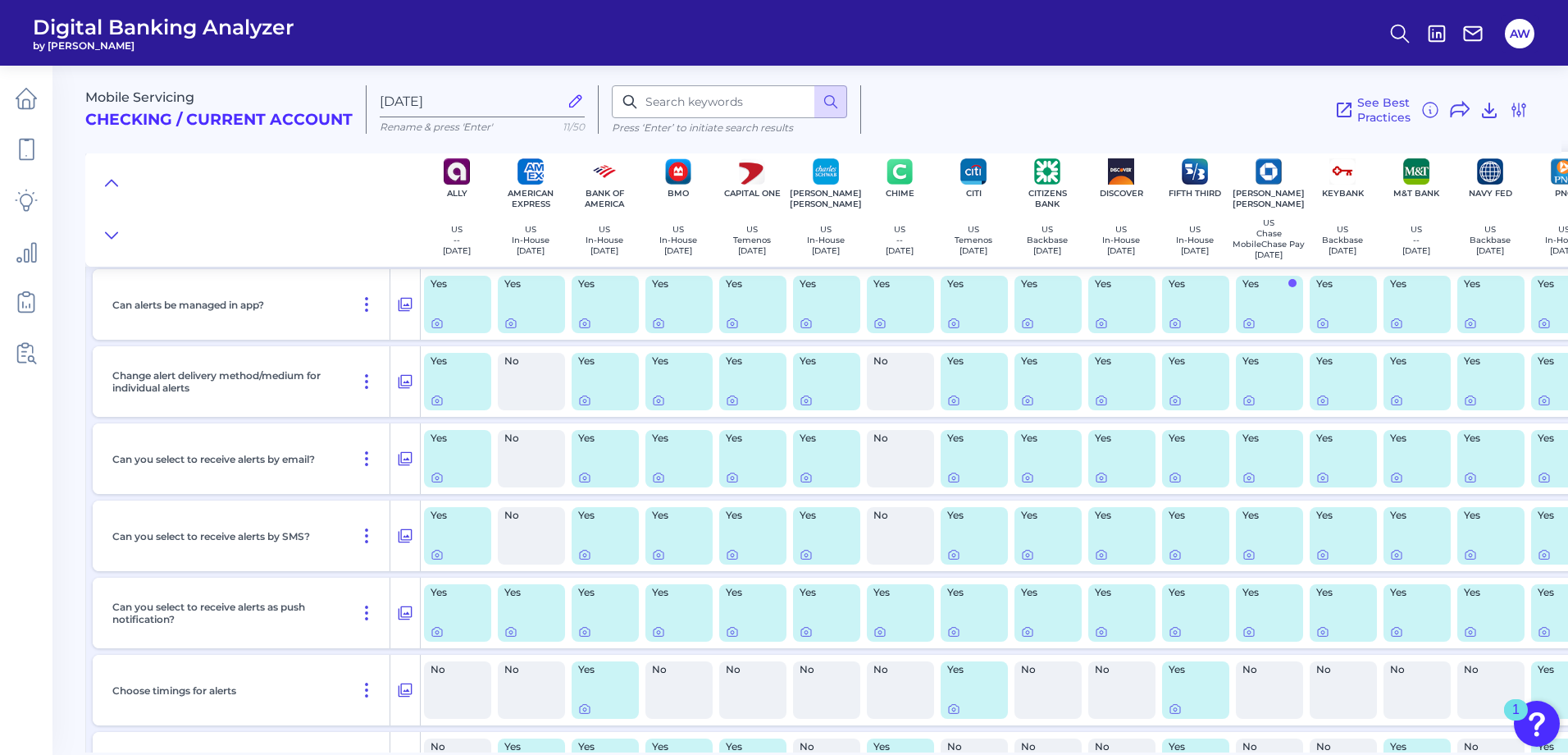
scroll to position [164, 0]
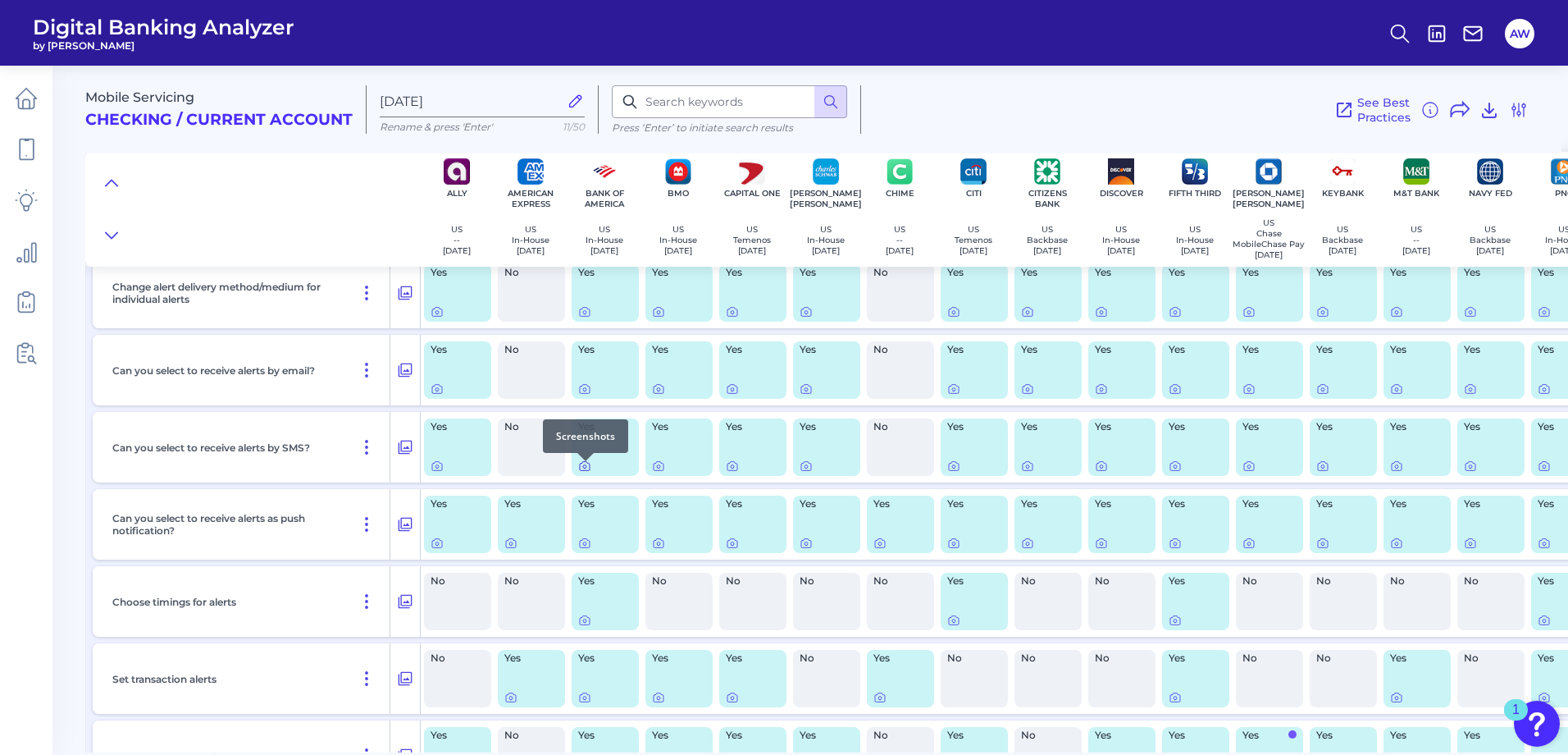
click at [585, 470] on icon at bounding box center [585, 465] width 13 height 13
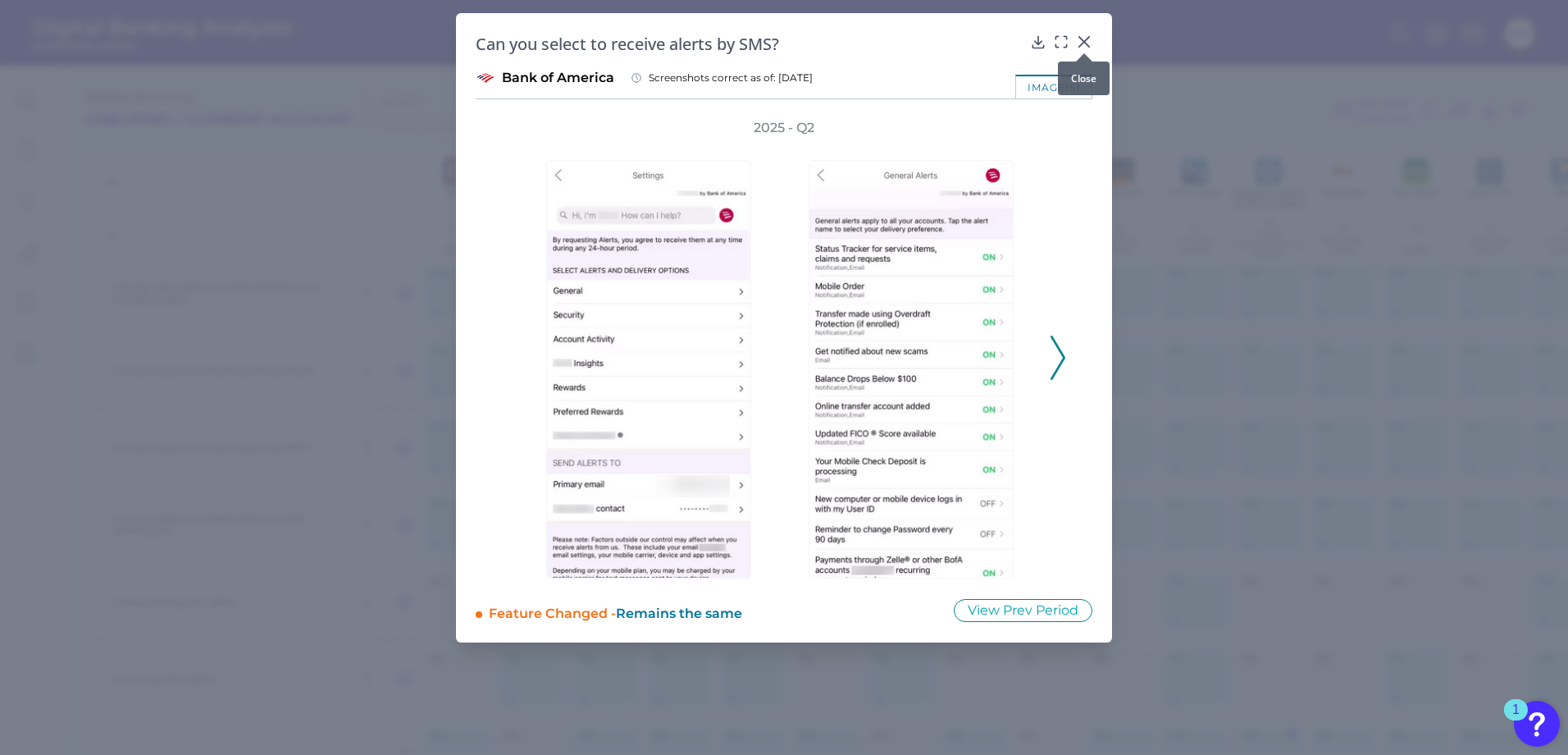
click at [1089, 43] on icon at bounding box center [1083, 42] width 17 height 17
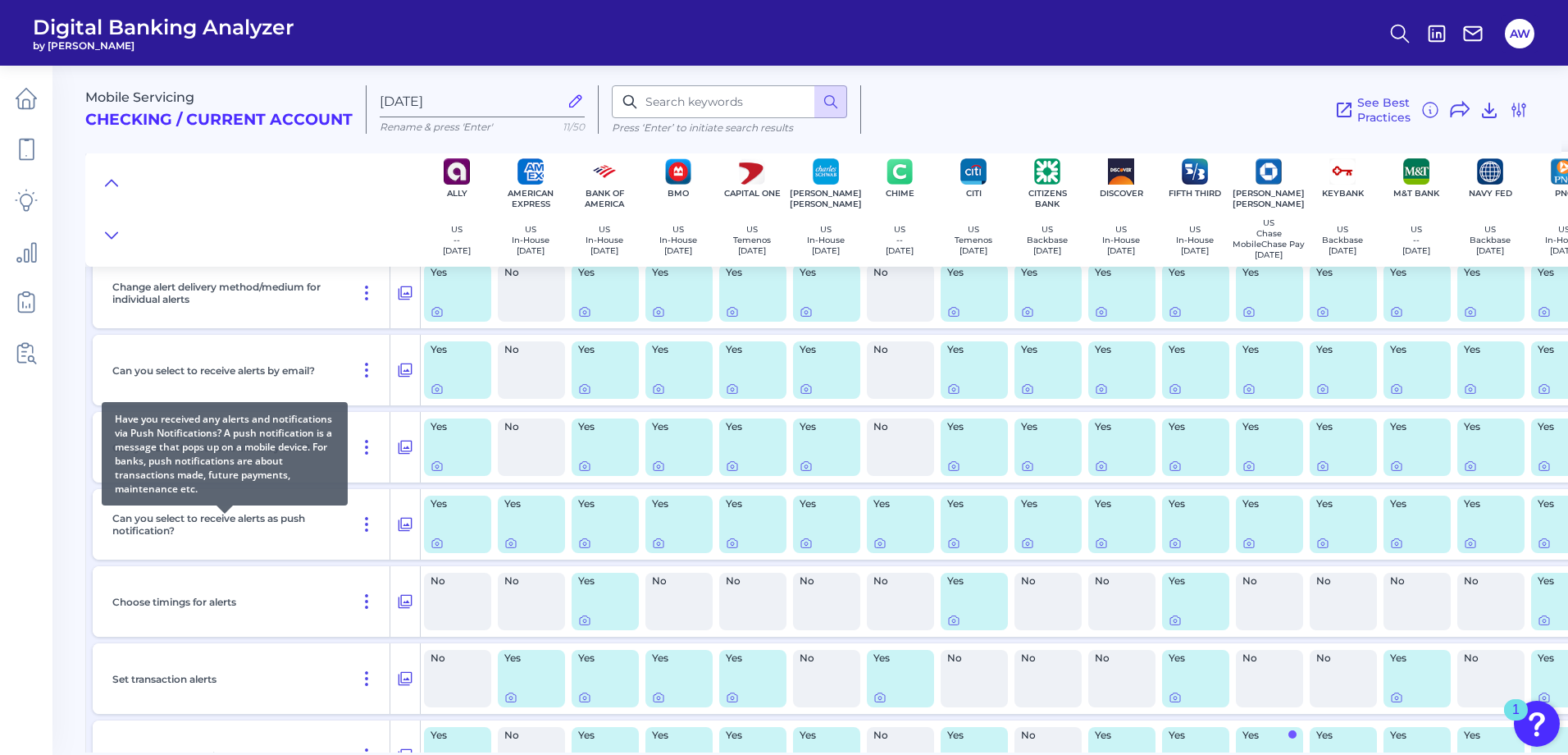
click at [242, 530] on p "Can you select to receive alerts as push notification?" at bounding box center [225, 525] width 225 height 25
click at [259, 525] on p "Can you select to receive alerts as push notification?" at bounding box center [225, 525] width 225 height 25
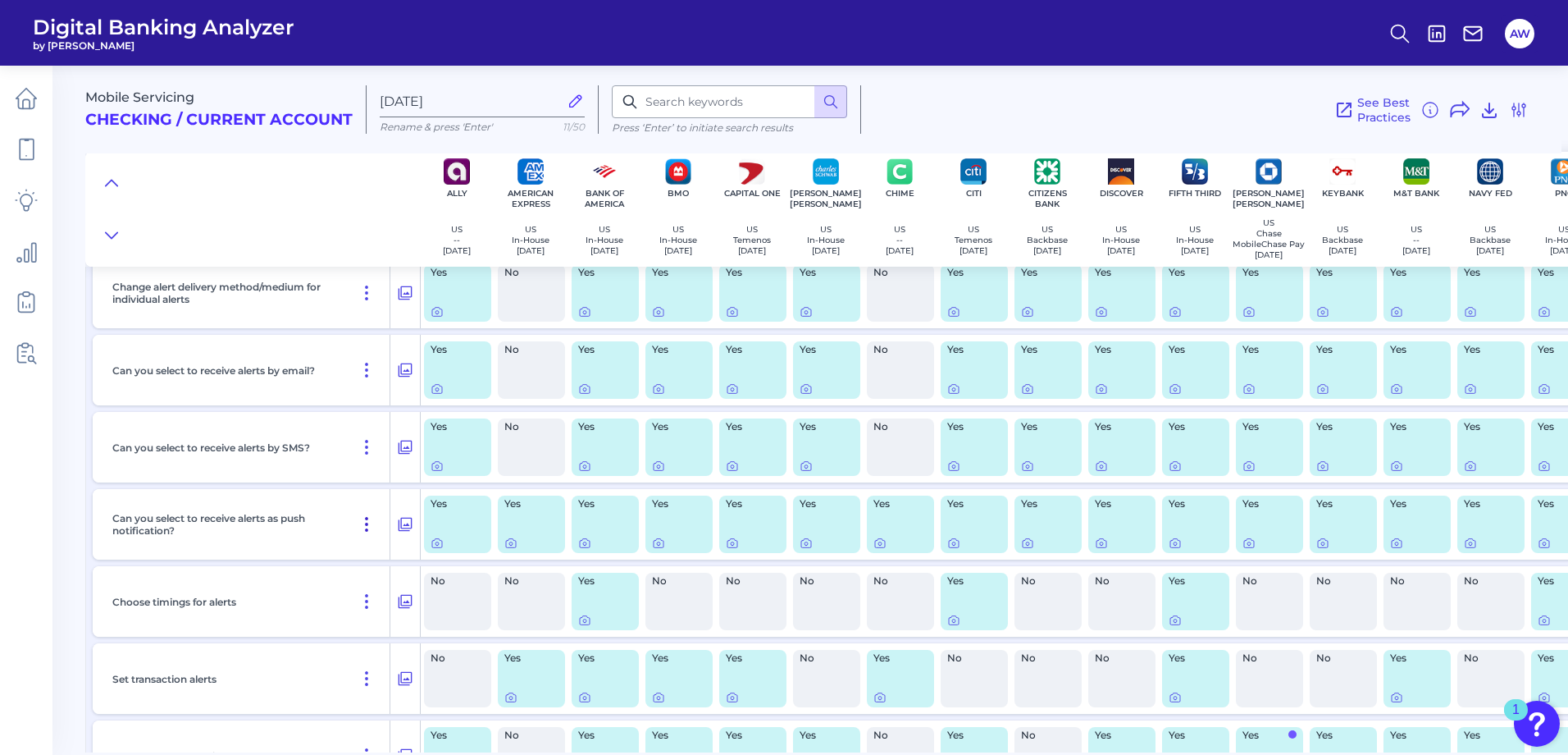
click at [367, 530] on icon at bounding box center [367, 524] width 19 height 19
click at [403, 531] on icon at bounding box center [405, 524] width 17 height 19
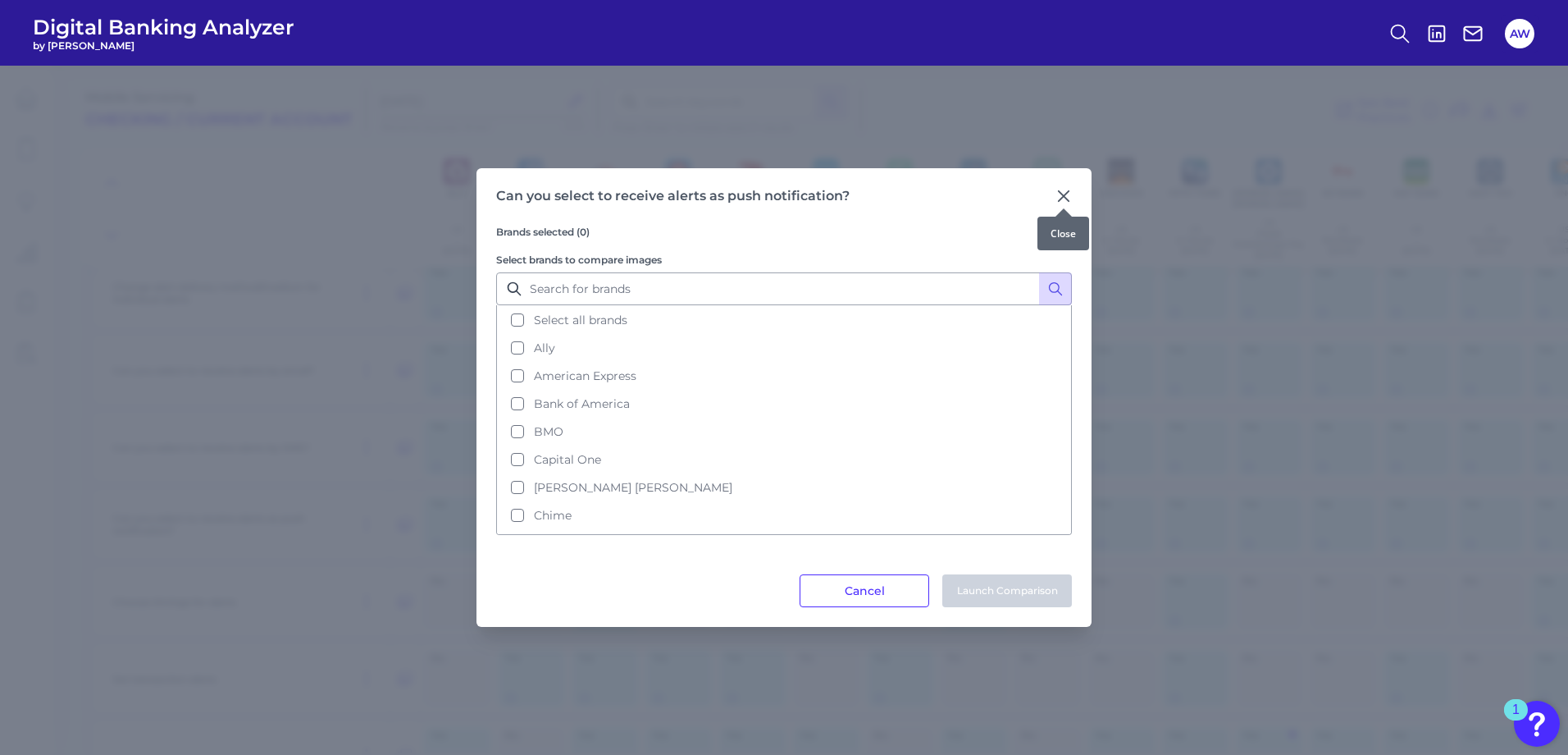
click at [1059, 198] on icon at bounding box center [1063, 196] width 17 height 17
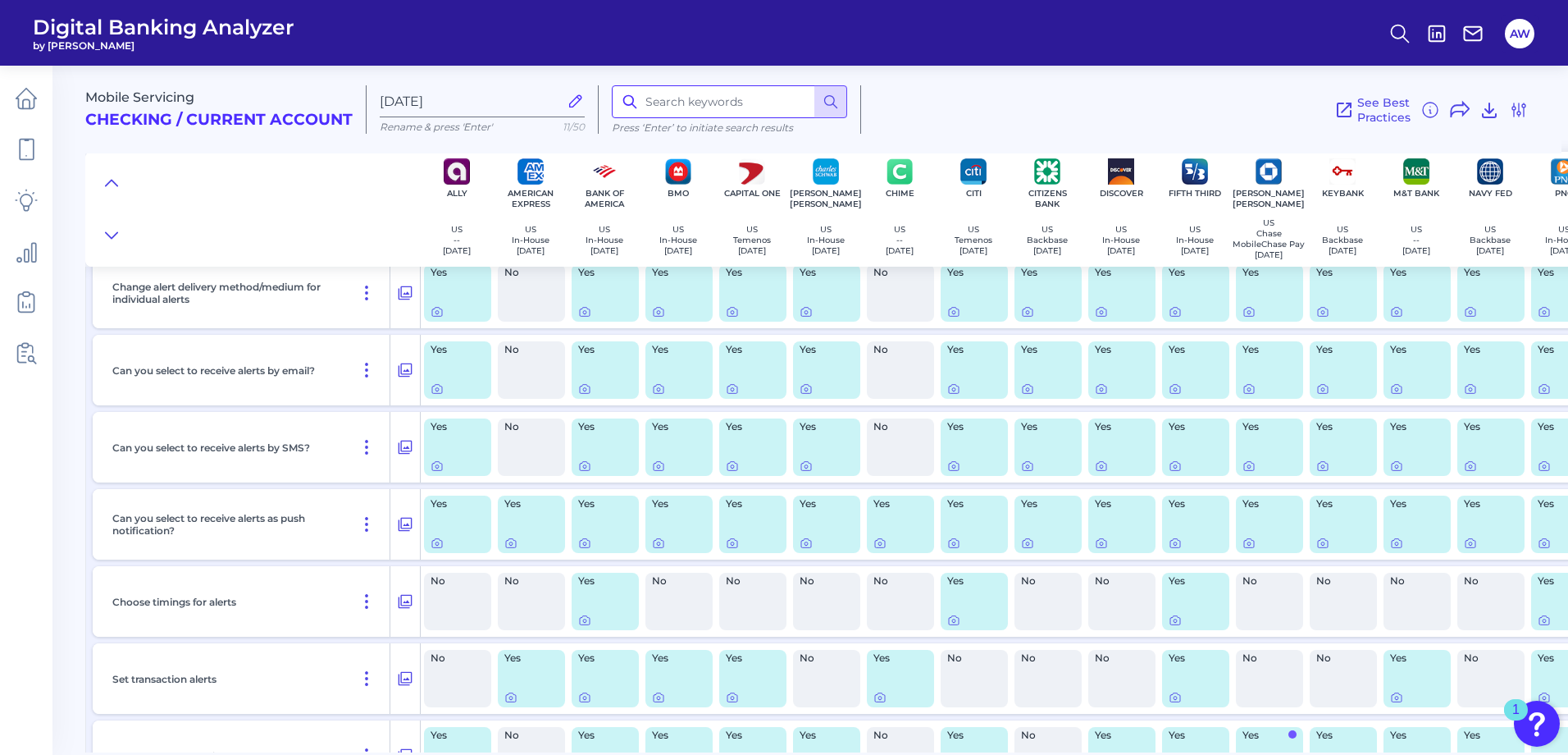
click at [715, 114] on input at bounding box center [730, 101] width 236 height 33
click at [896, 121] on div "See Best Practices Filters Clear all filters Experience Reset Mobile Servicing …" at bounding box center [1194, 109] width 667 height 49
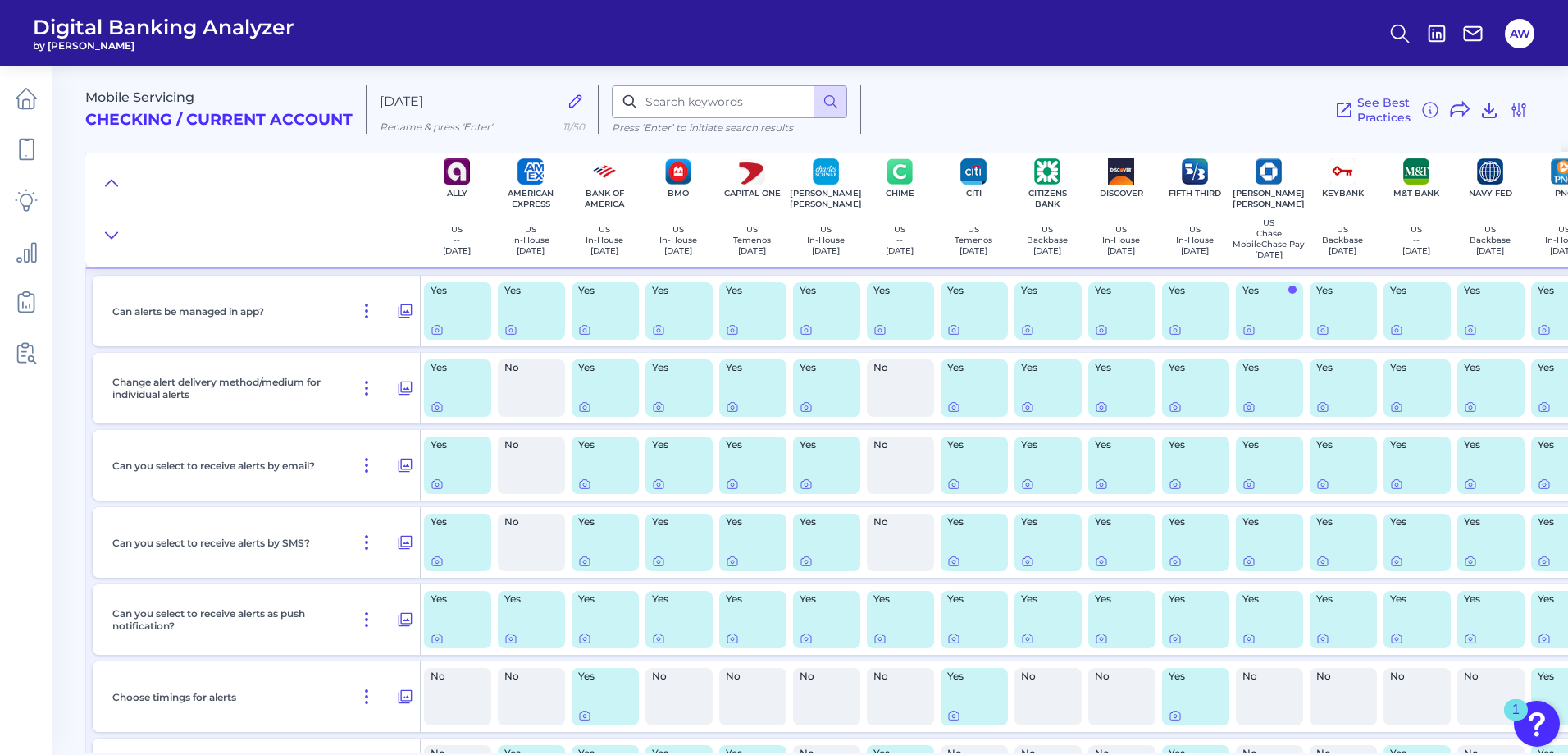
scroll to position [0, 0]
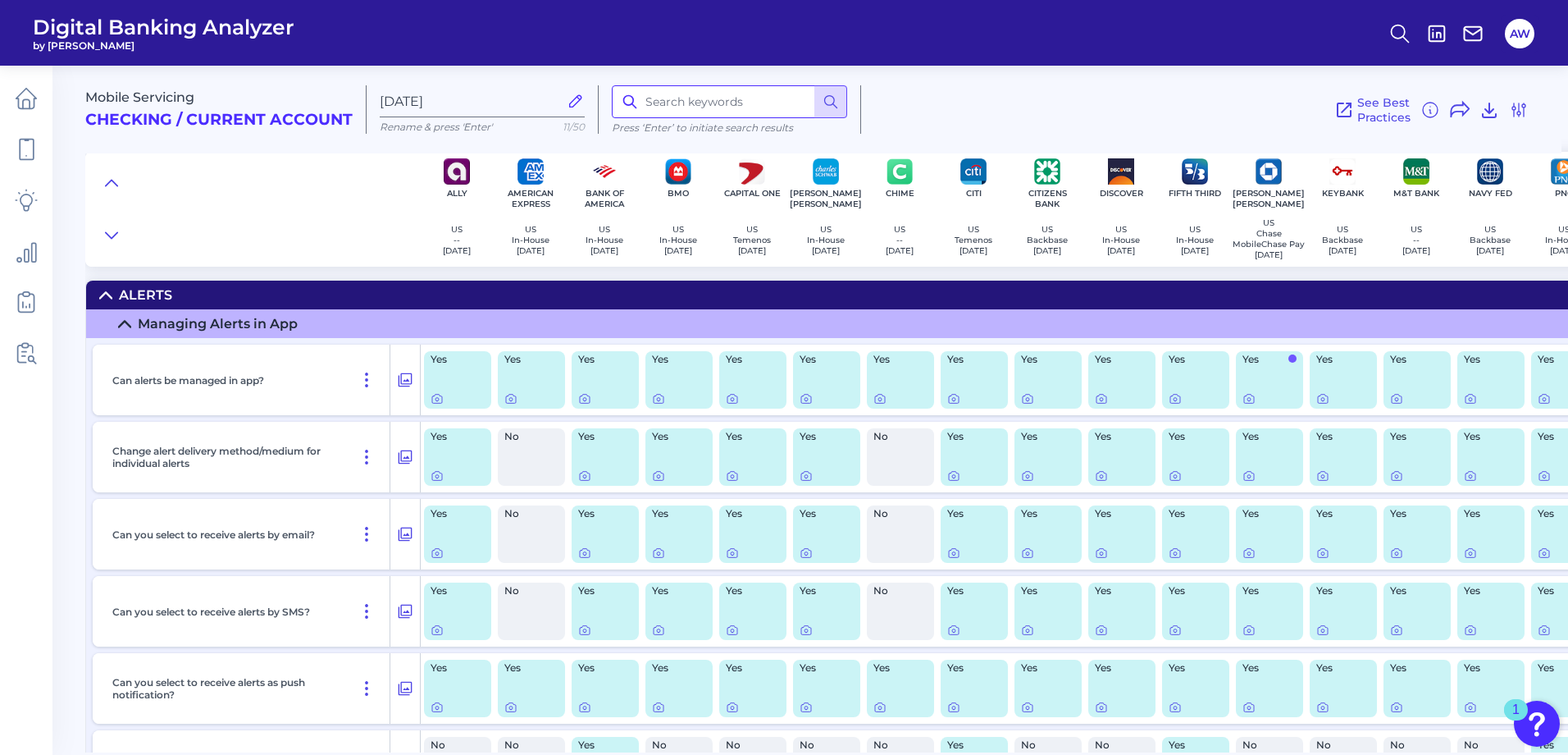
click at [711, 110] on input at bounding box center [730, 101] width 236 height 33
type input "paperless"
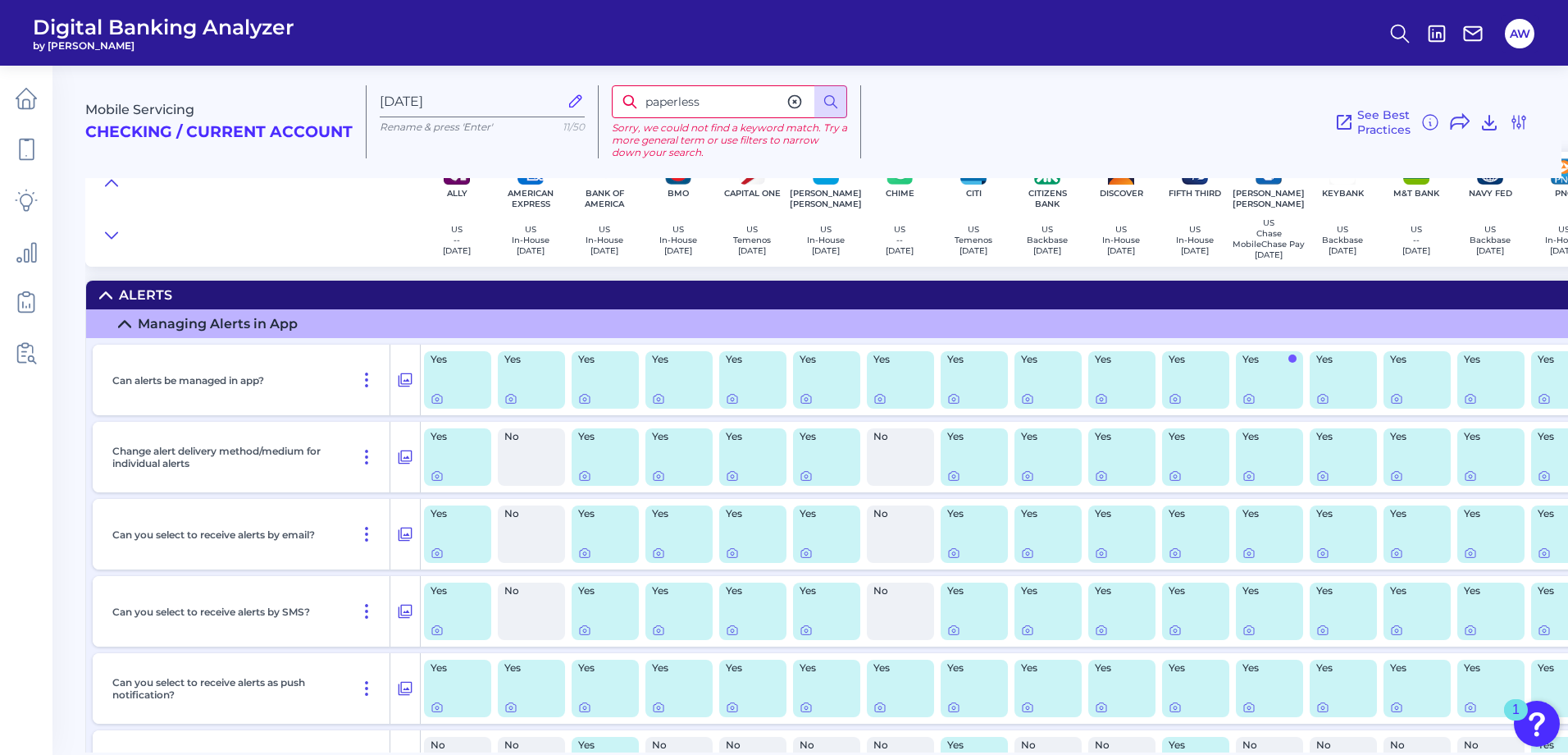
click at [790, 105] on icon at bounding box center [795, 102] width 17 height 17
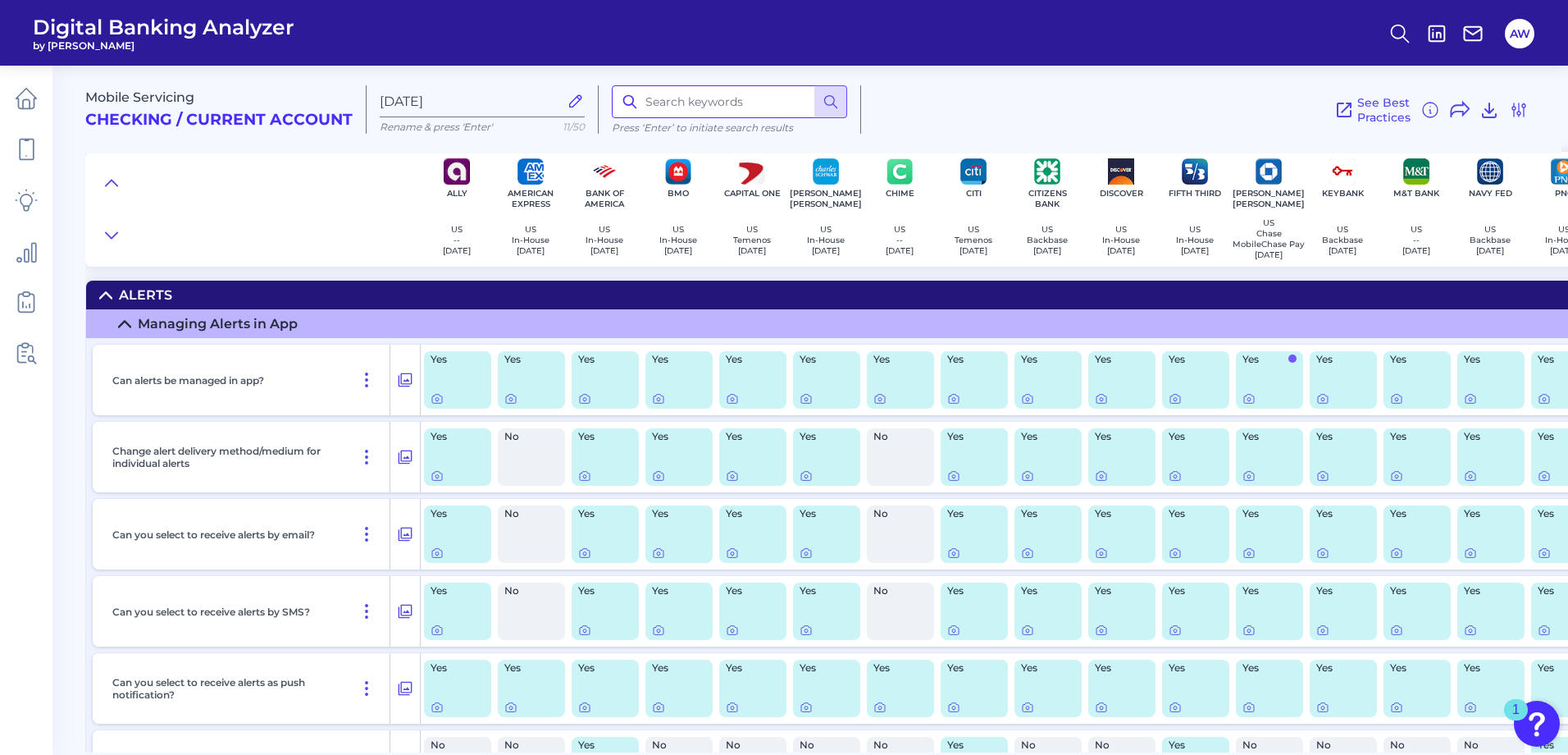
click at [806, 104] on input at bounding box center [730, 101] width 236 height 33
type input "statement"
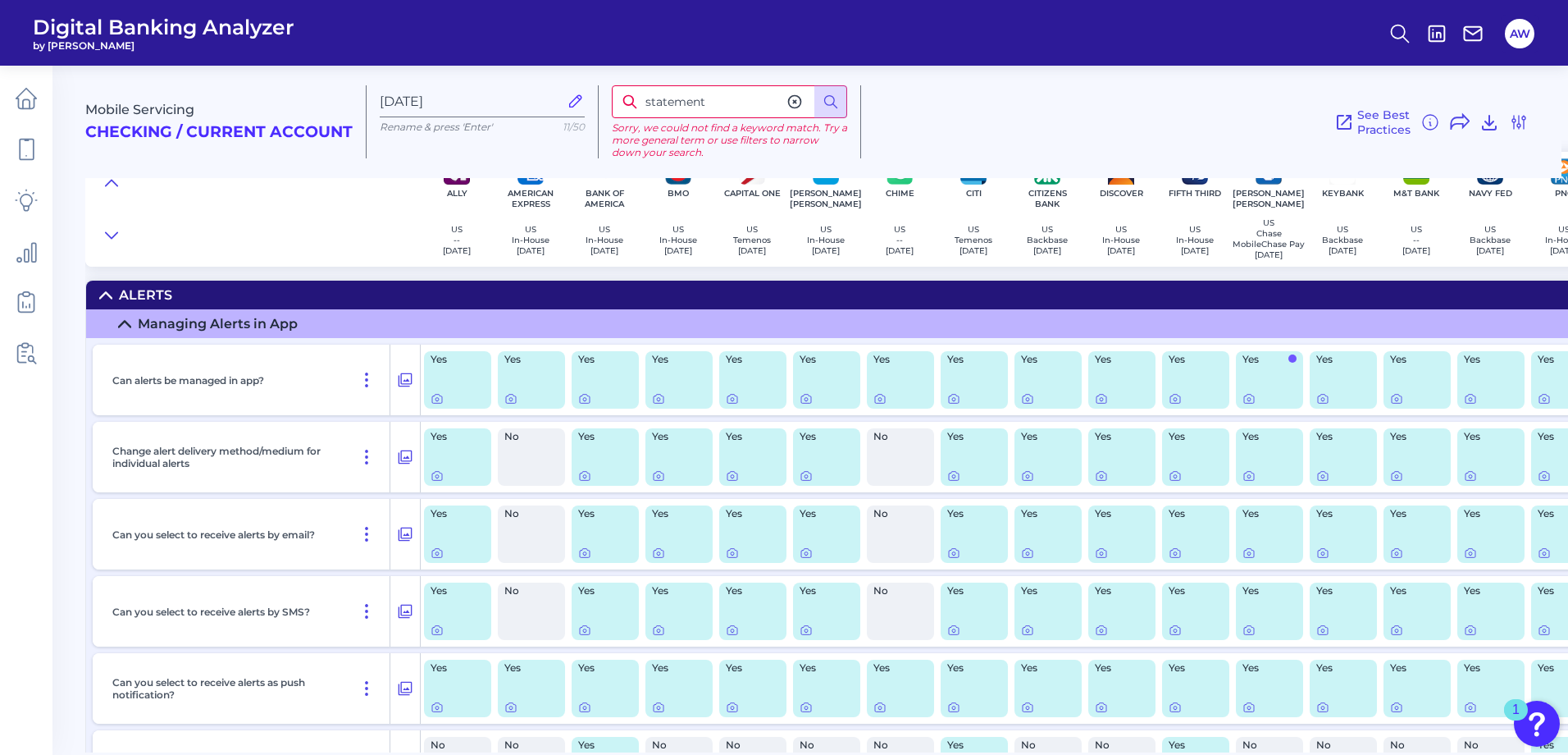
click at [794, 105] on icon at bounding box center [795, 102] width 17 height 17
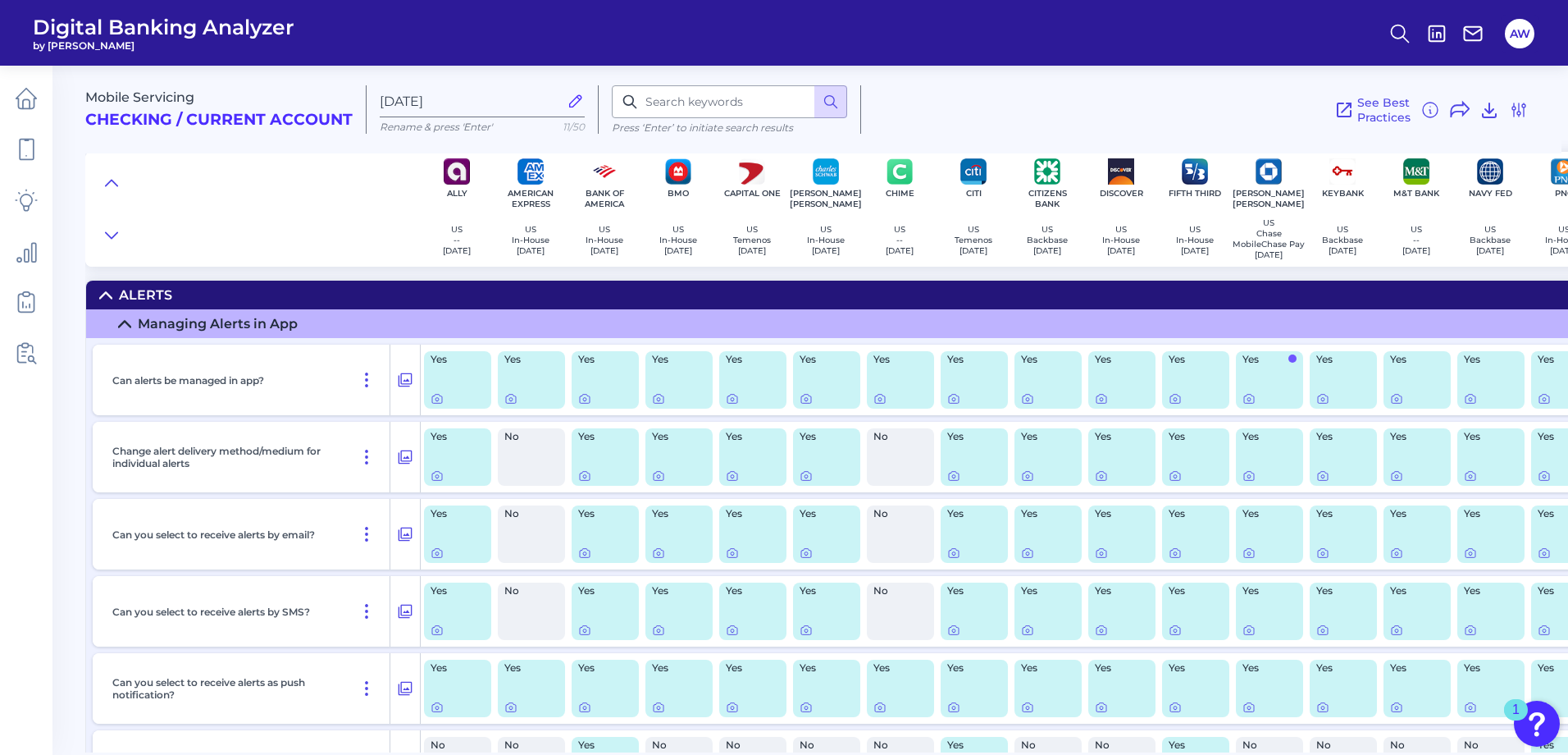
click at [901, 120] on div "See Best Practices Filters Clear all filters Experience Reset Mobile Servicing …" at bounding box center [1194, 109] width 667 height 49
click at [958, 403] on icon at bounding box center [953, 398] width 13 height 13
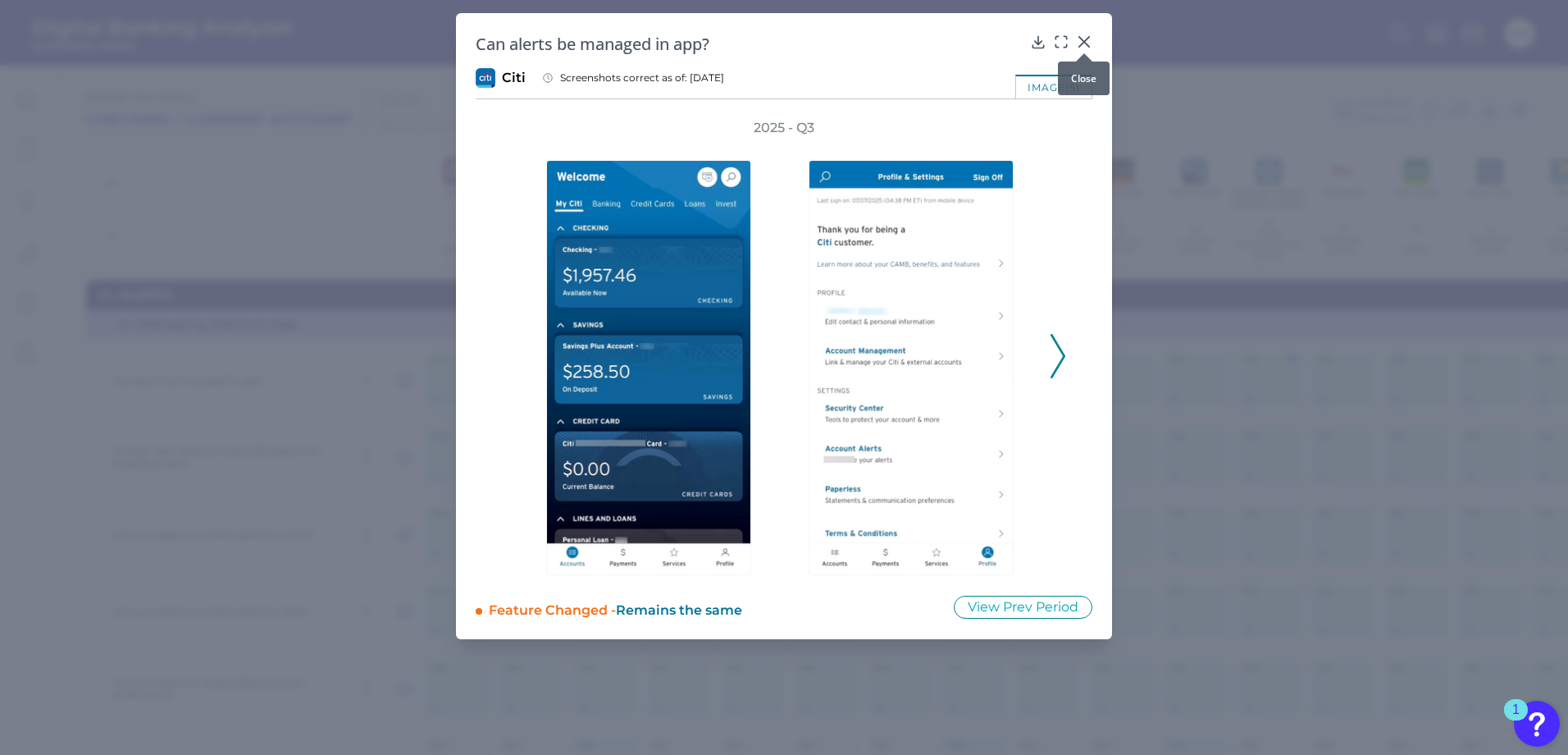
click at [1091, 44] on icon at bounding box center [1083, 42] width 17 height 17
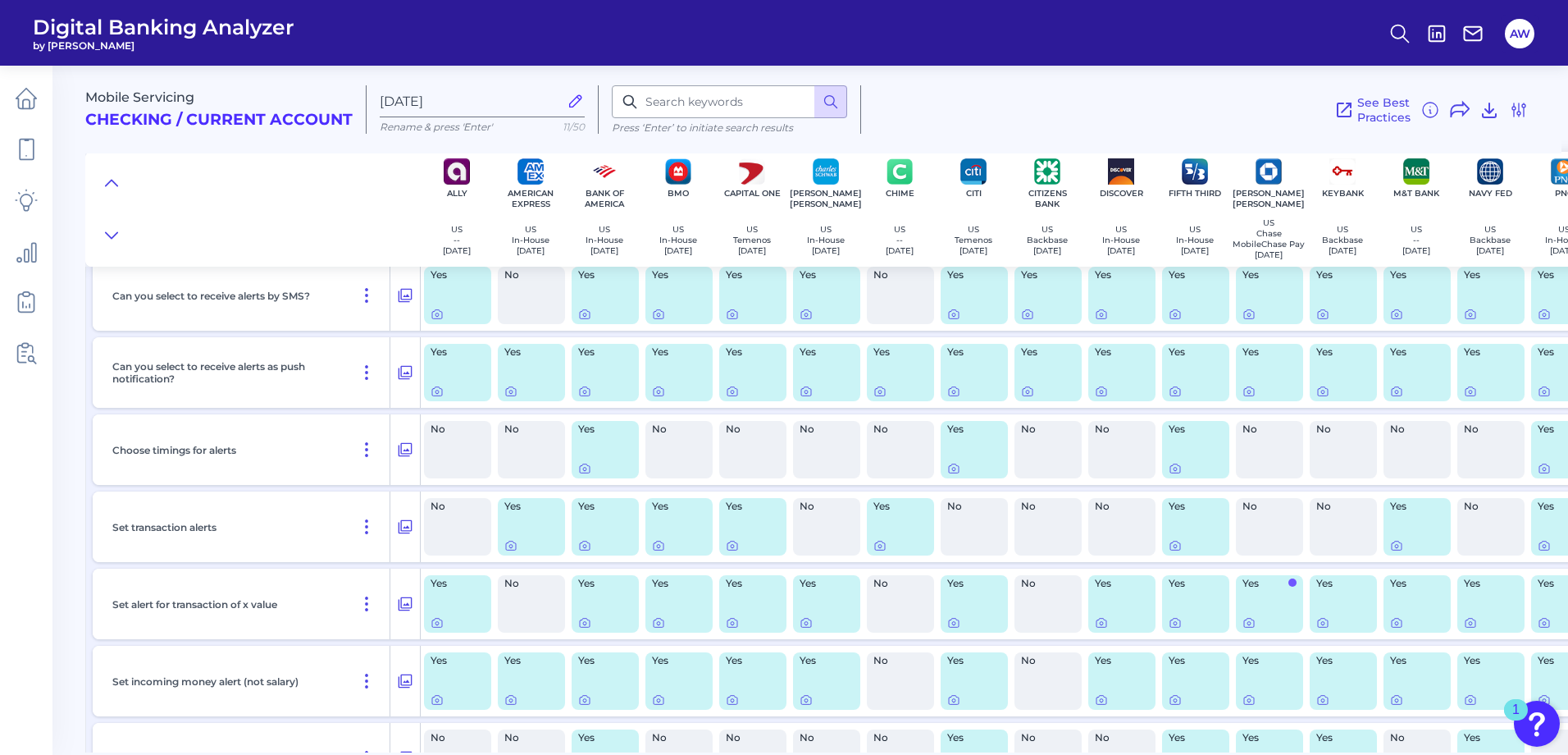
scroll to position [410, 0]
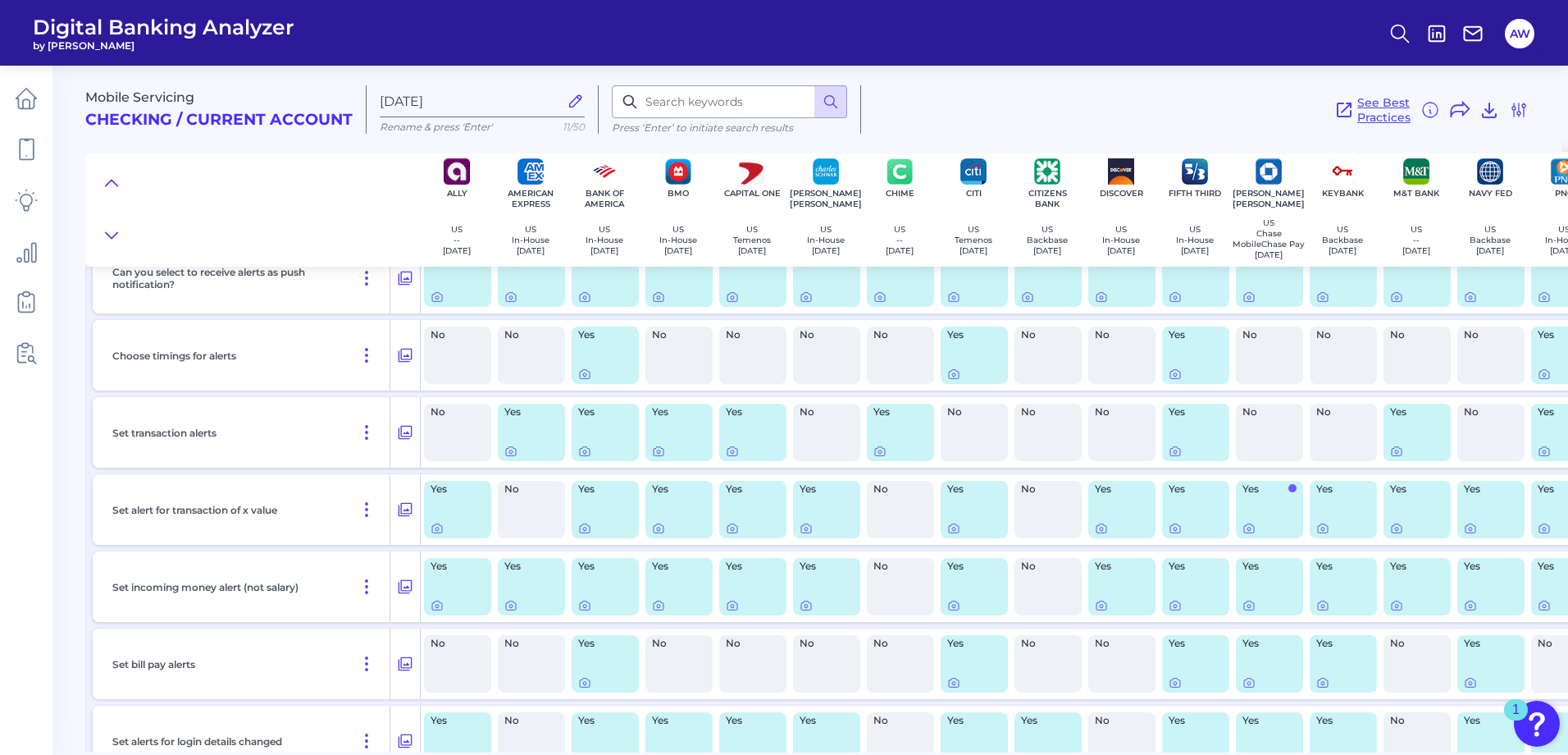
click at [1362, 118] on span "See Best Practices" at bounding box center [1384, 109] width 53 height 29
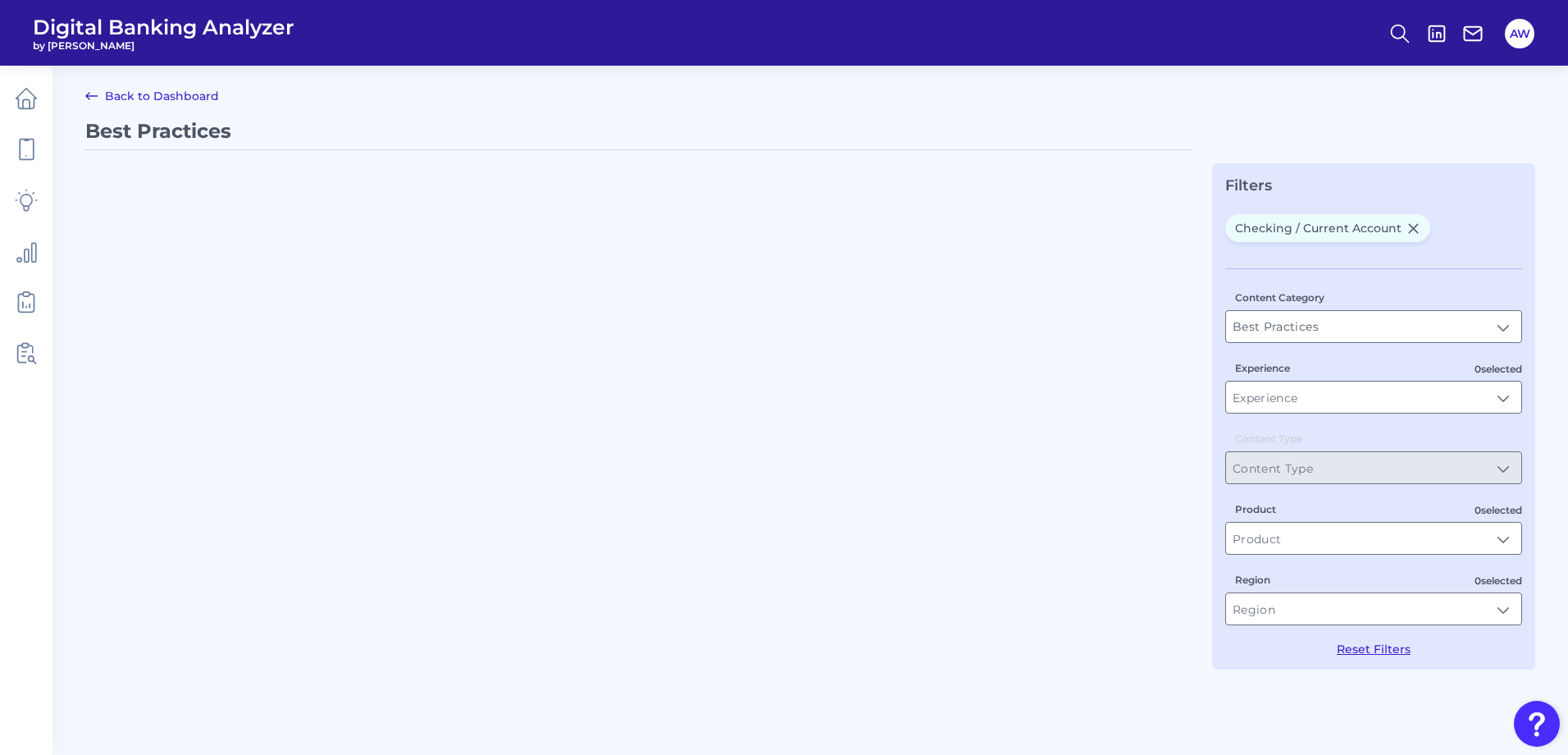
type input "Checking / Current Account"
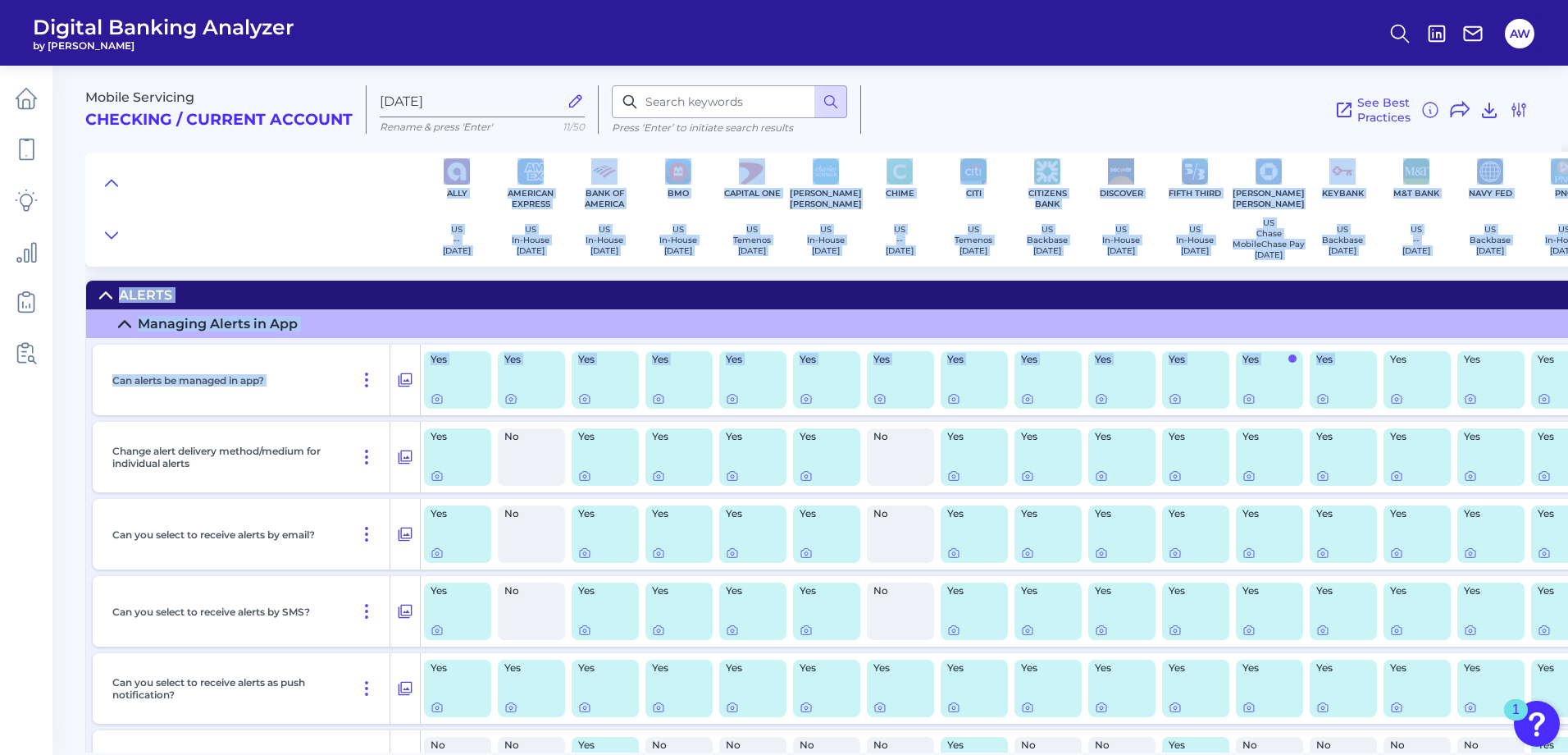
drag, startPoint x: 316, startPoint y: 175, endPoint x: 1362, endPoint y: 391, distance: 1068.1
click at [1362, 391] on div "Mobile Servicing Checking / Current Account [DATE] Rename & press 'Enter' 11/50…" at bounding box center [827, 402] width 1483 height 699
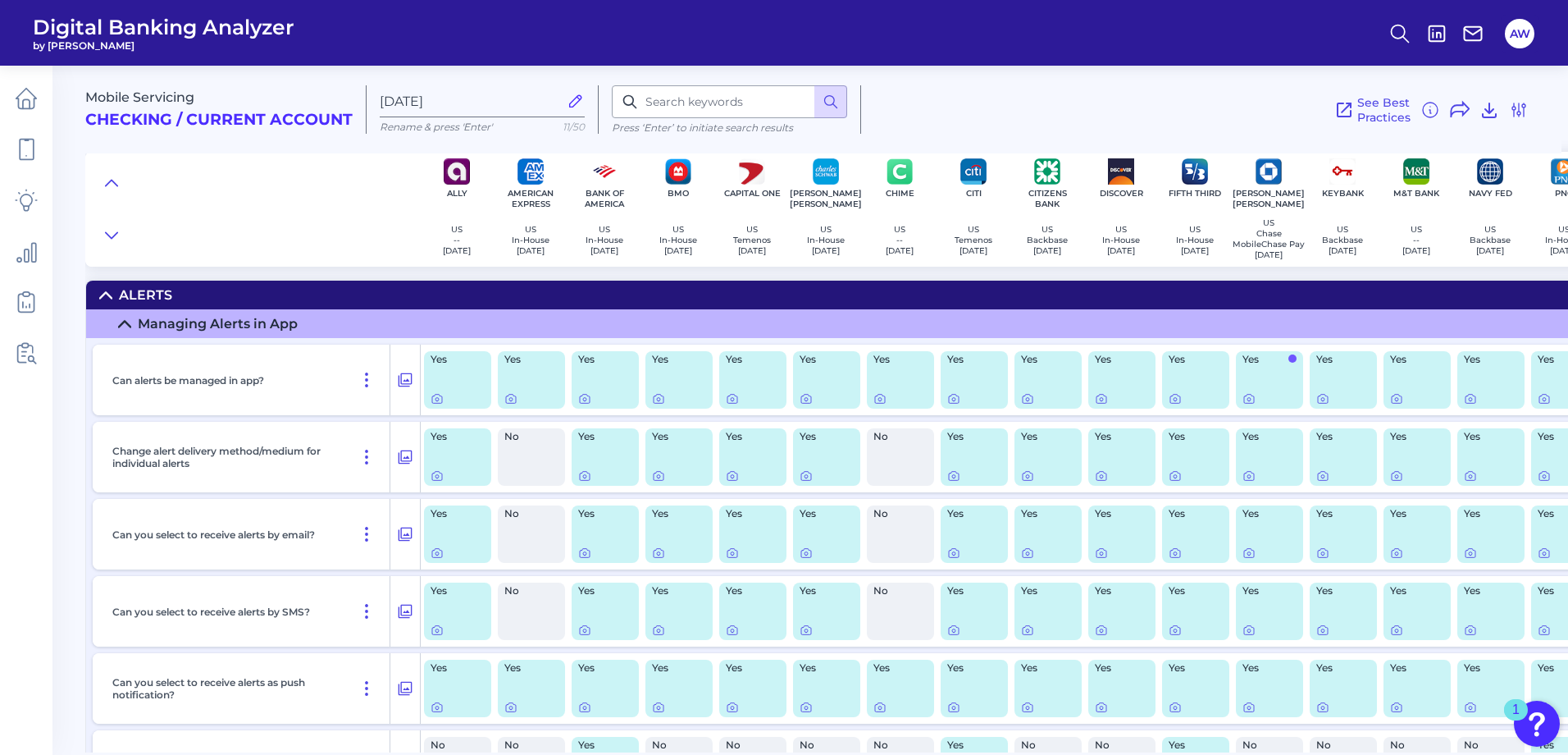
click at [386, 219] on div at bounding box center [252, 209] width 335 height 115
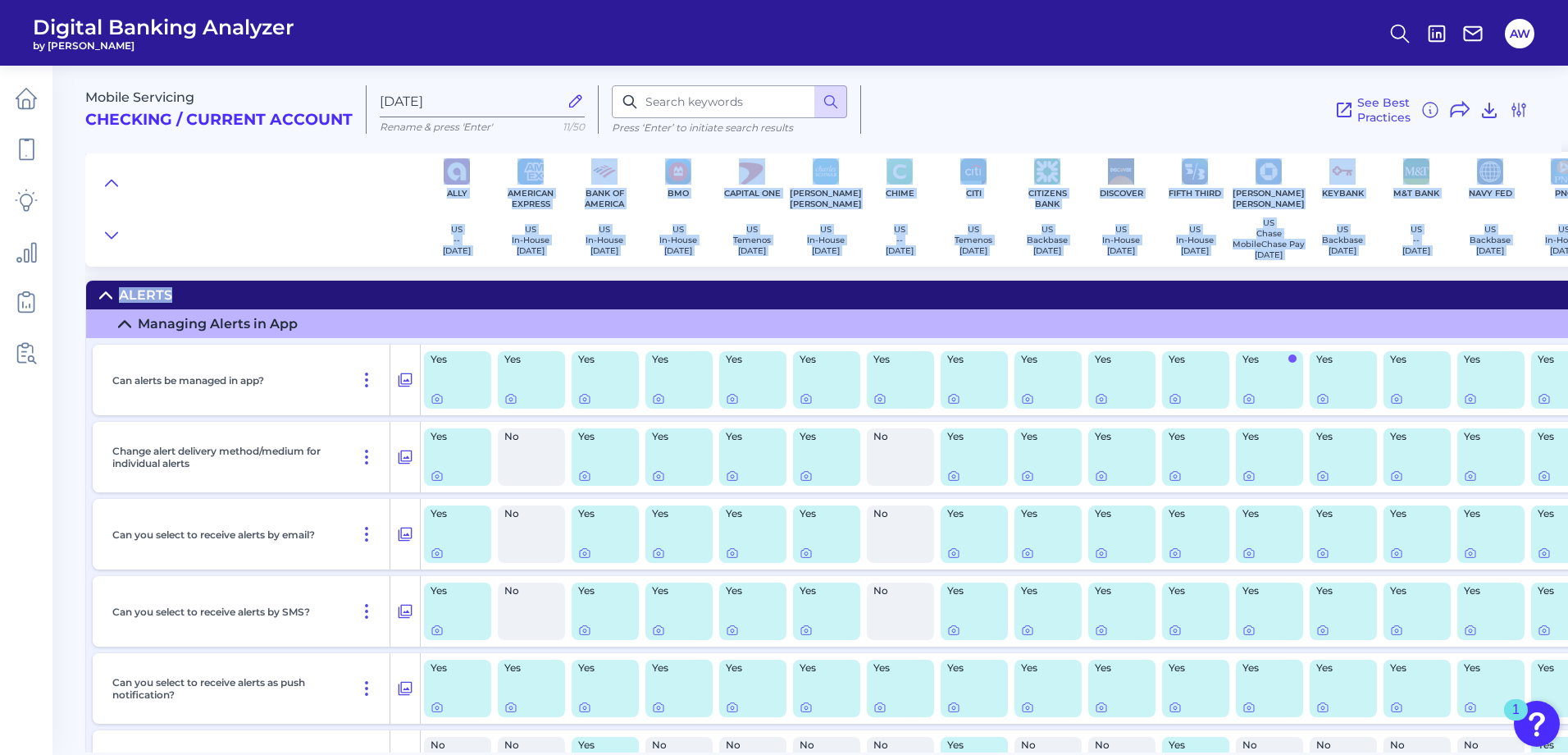
drag, startPoint x: 359, startPoint y: 201, endPoint x: 596, endPoint y: 287, distance: 252.1
click at [596, 287] on div "Mobile Servicing Checking / Current Account [DATE] Rename & press 'Enter' 11/50…" at bounding box center [827, 402] width 1483 height 699
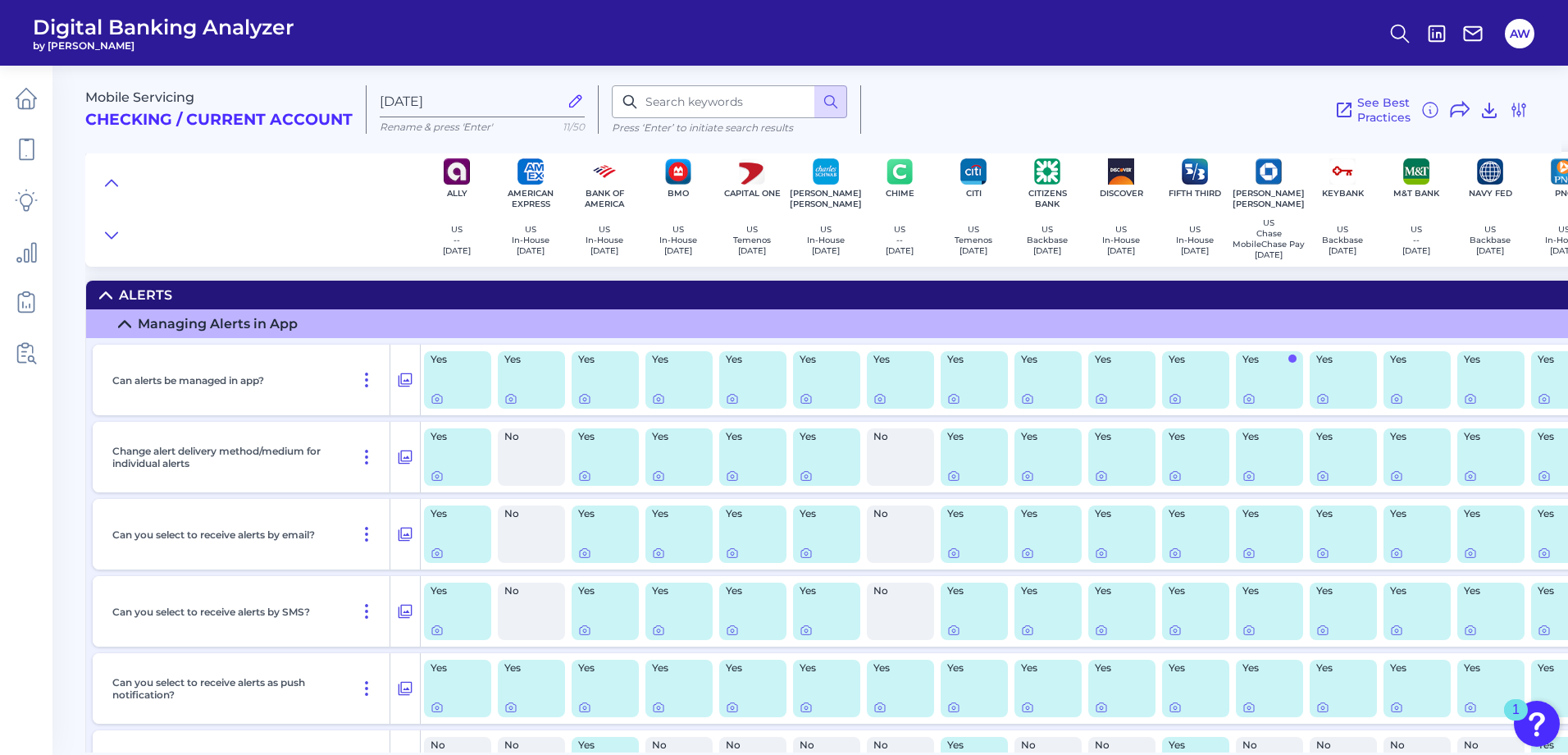
click at [262, 224] on div at bounding box center [252, 209] width 335 height 115
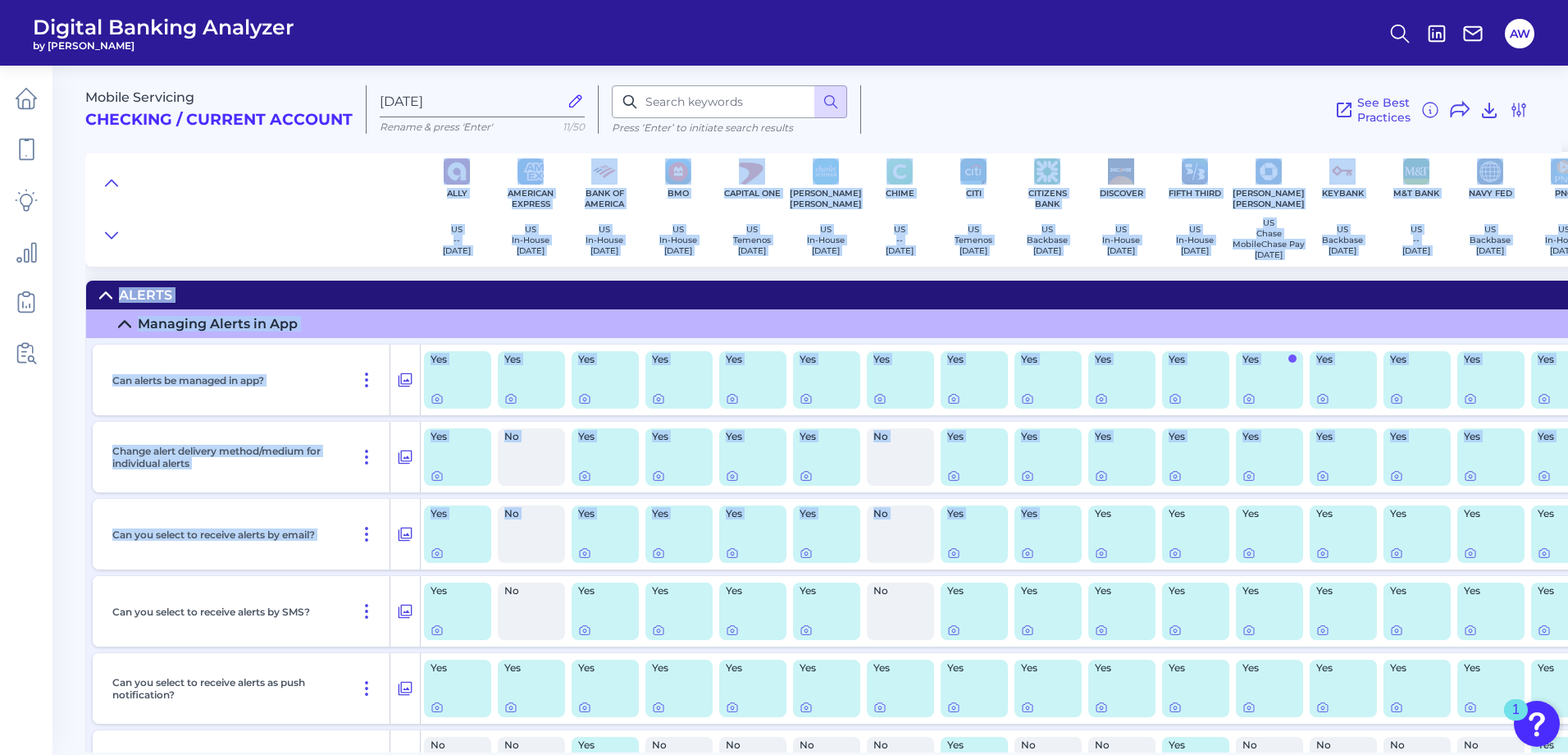
drag, startPoint x: 81, startPoint y: 105, endPoint x: 1036, endPoint y: 545, distance: 1051.5
click at [1036, 545] on main "Mobile Servicing Checking / Current Account [DATE] Rename & press 'Enter' 11/50…" at bounding box center [784, 378] width 1568 height 755
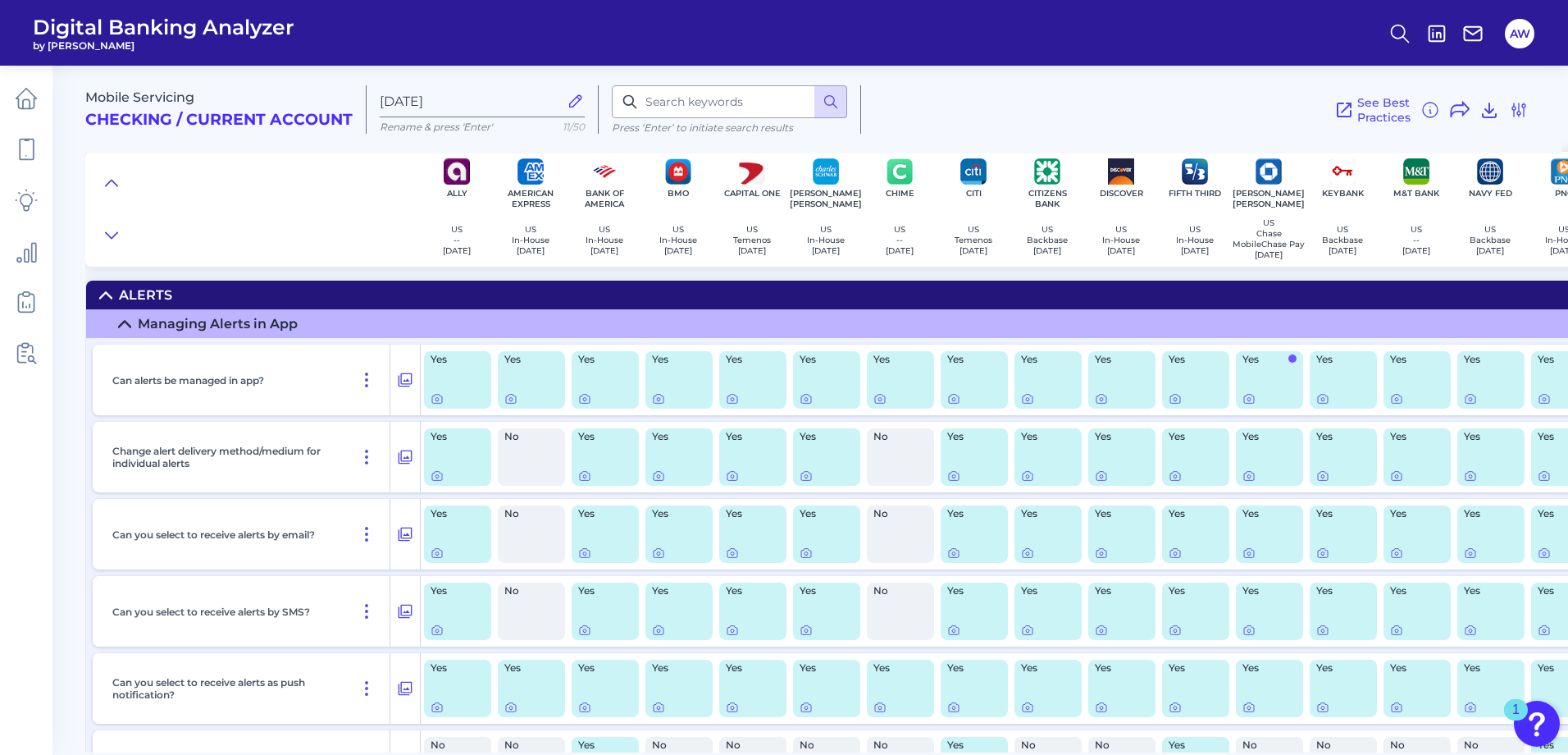
click at [236, 214] on div at bounding box center [252, 209] width 335 height 115
